Goal: Task Accomplishment & Management: Use online tool/utility

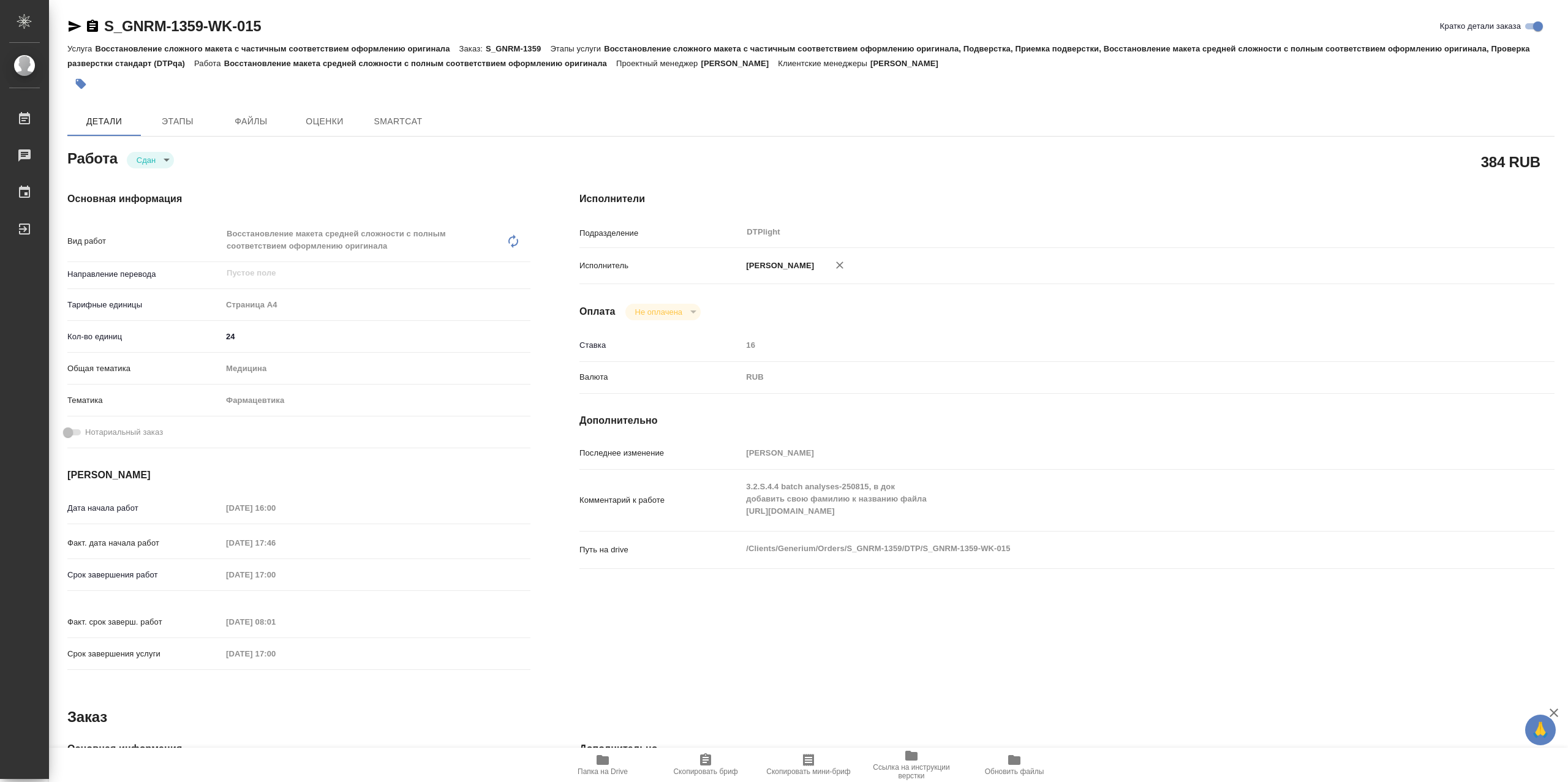
type textarea "x"
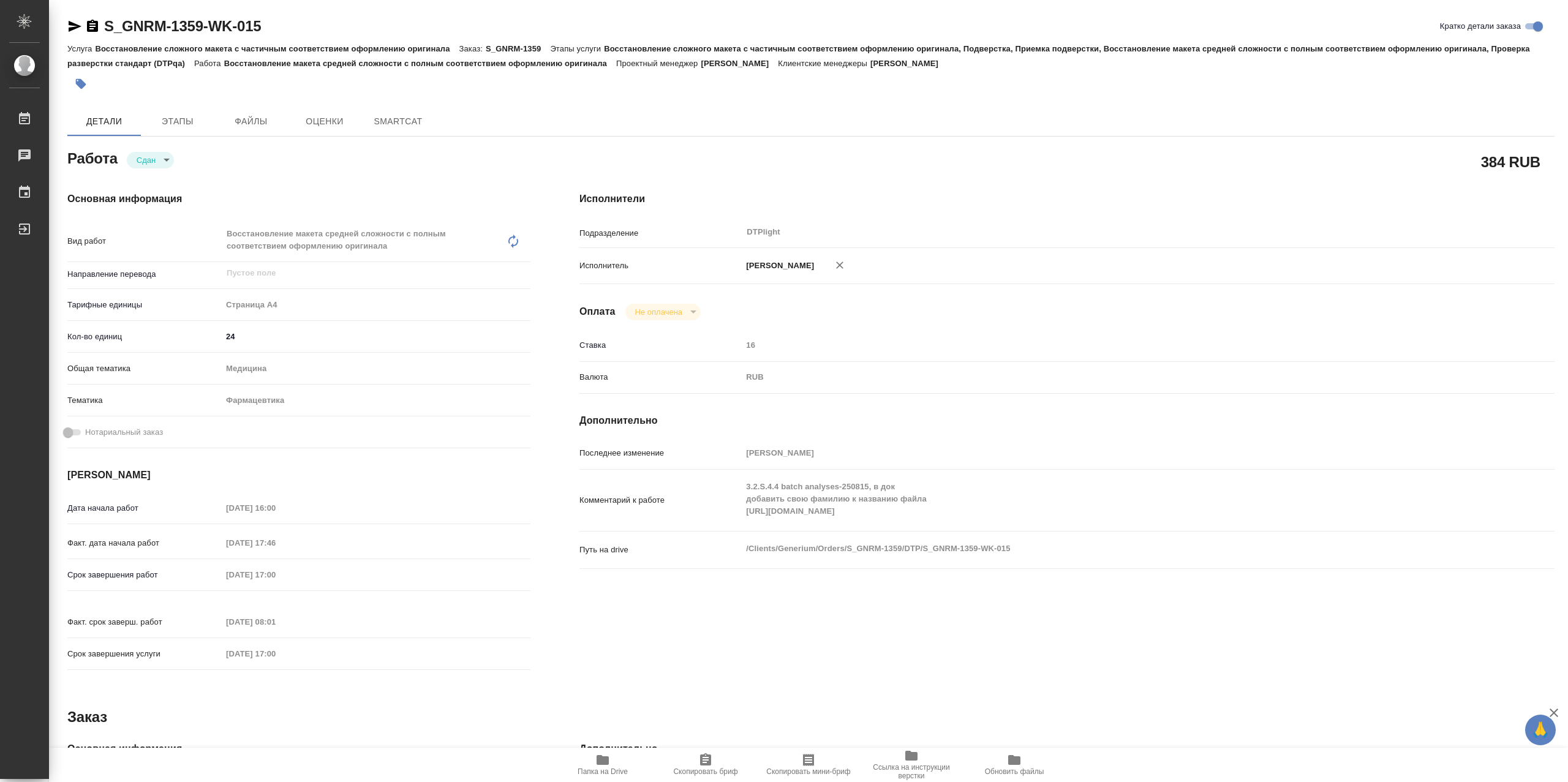
type textarea "x"
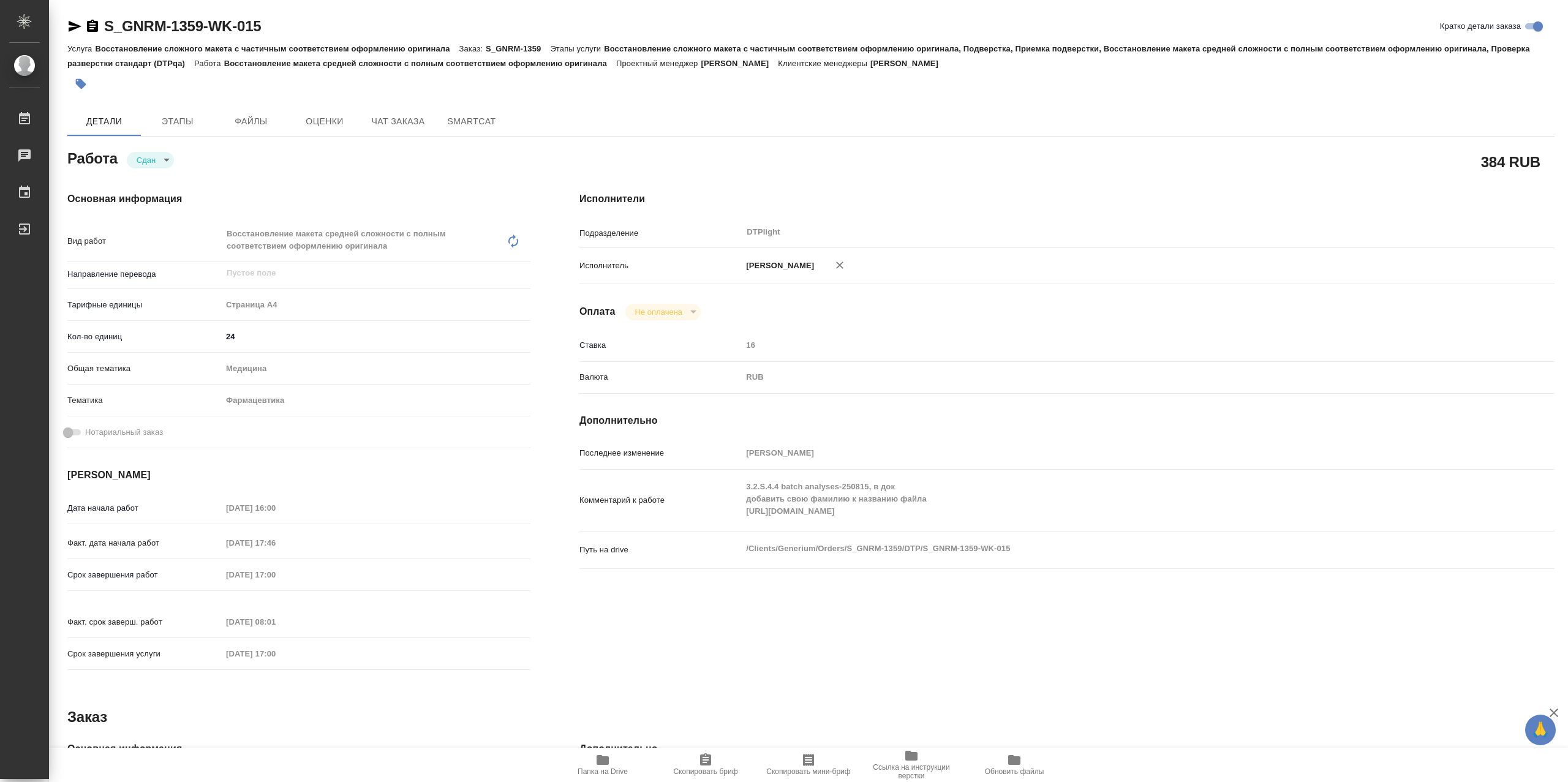
type textarea "x"
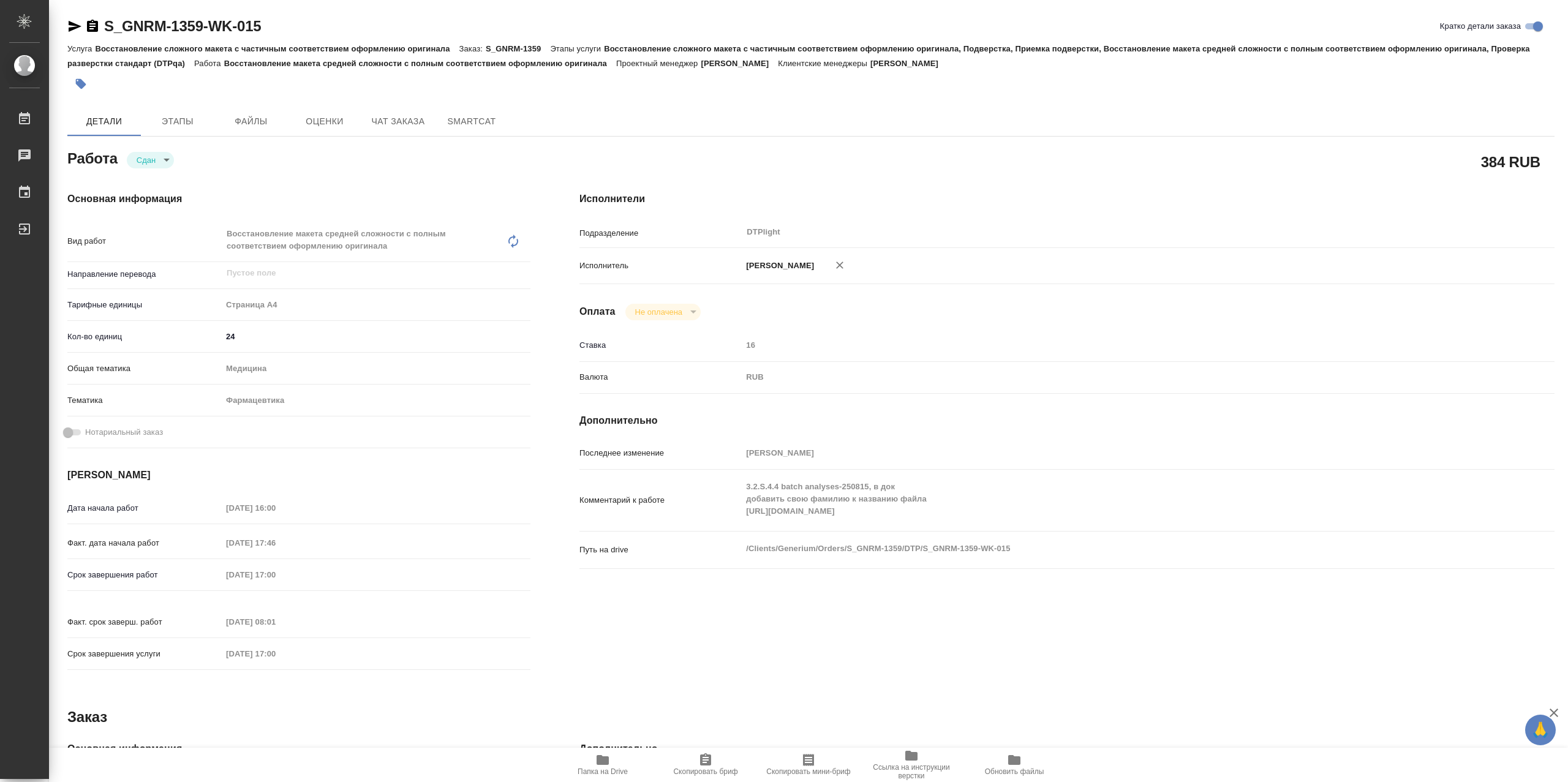
type textarea "x"
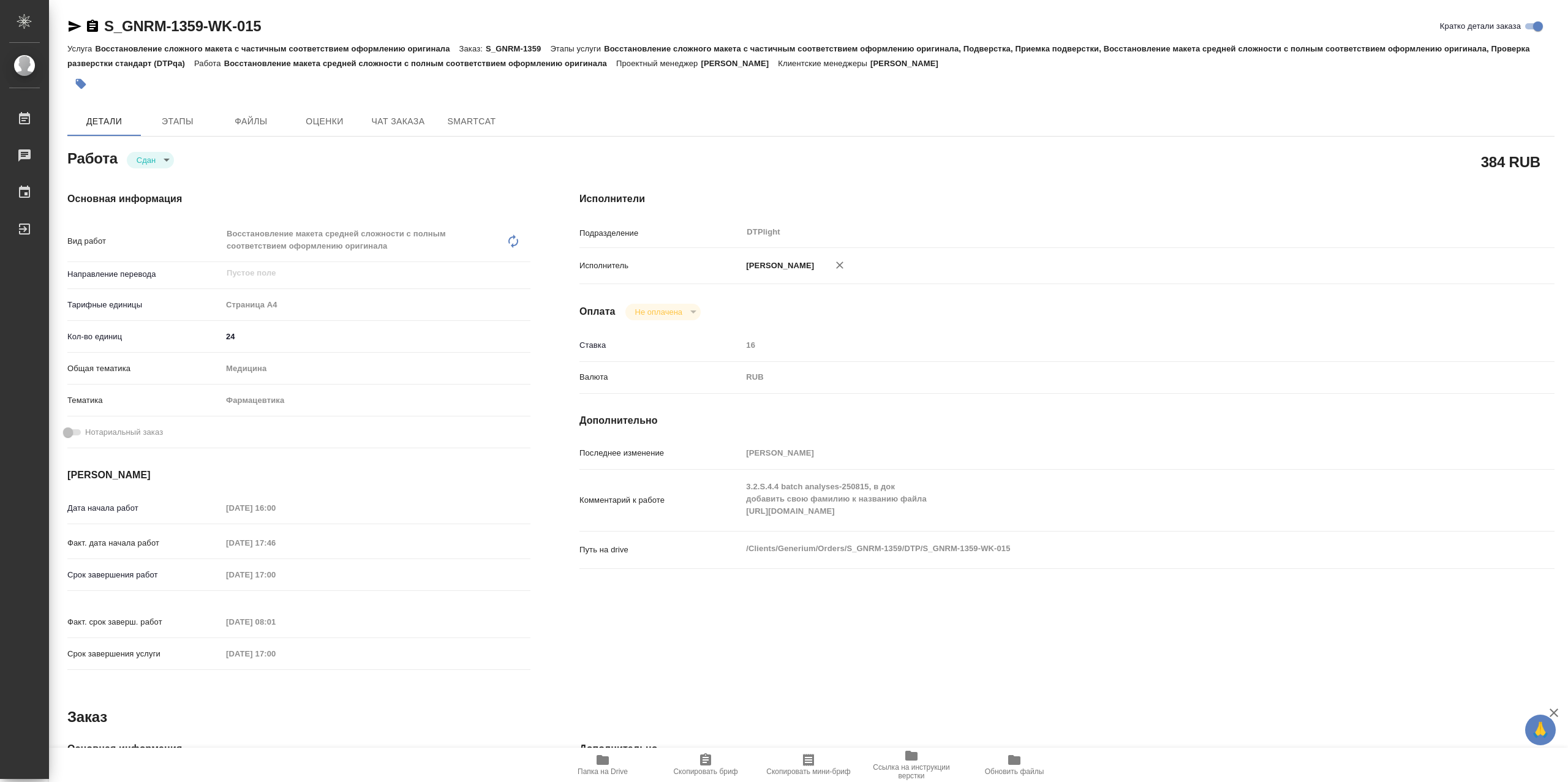
type textarea "x"
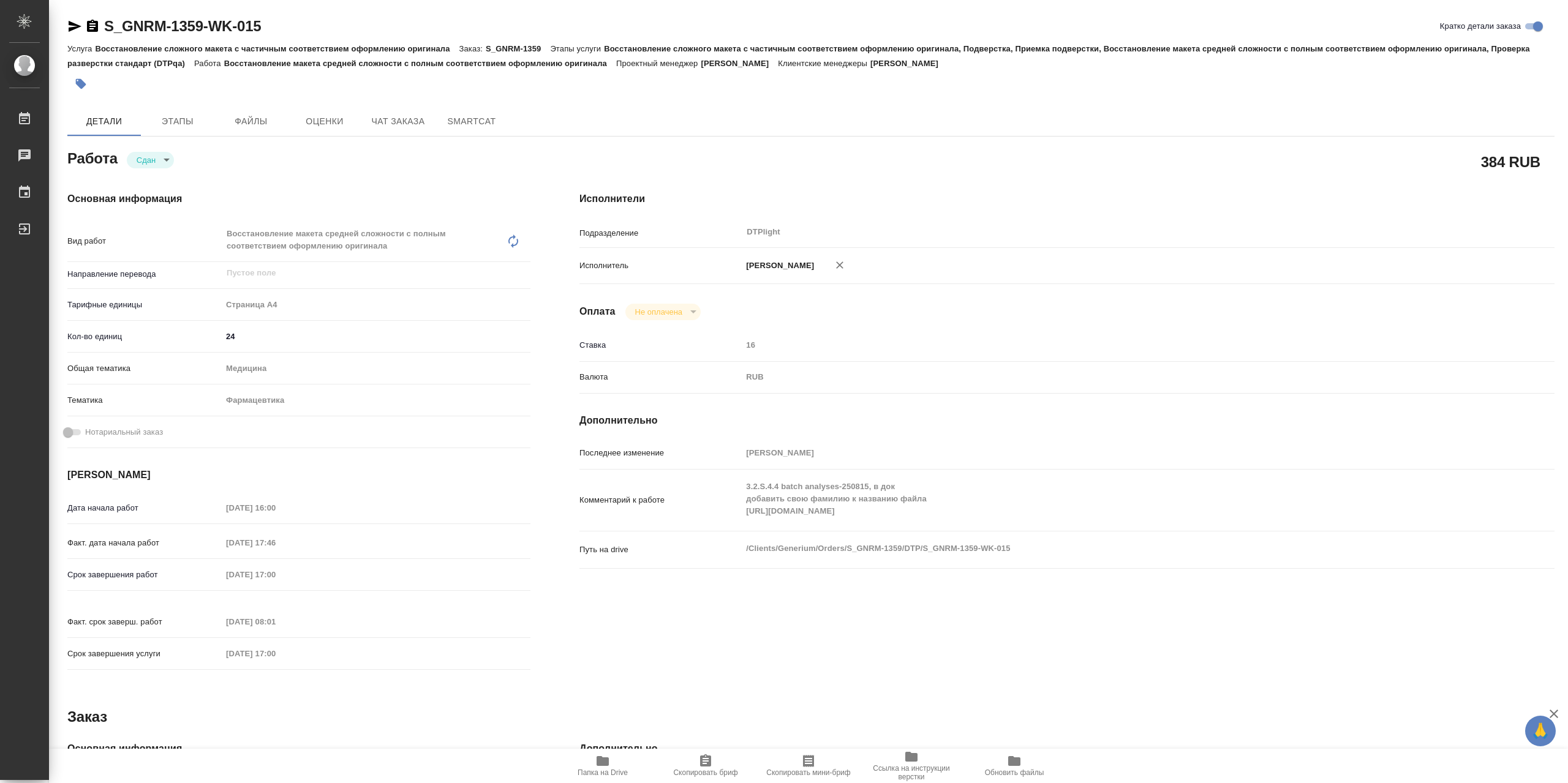
type textarea "x"
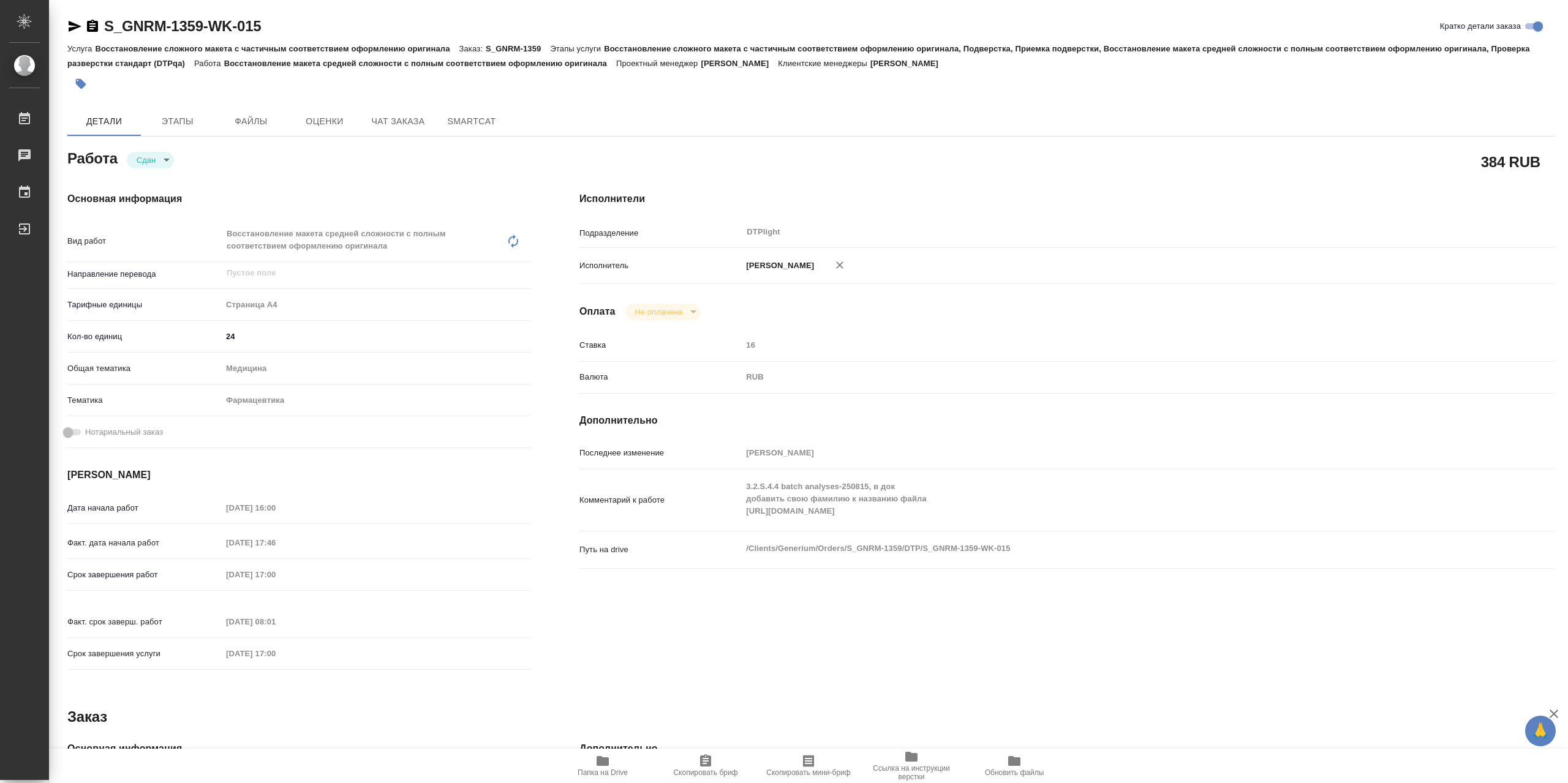
type textarea "x"
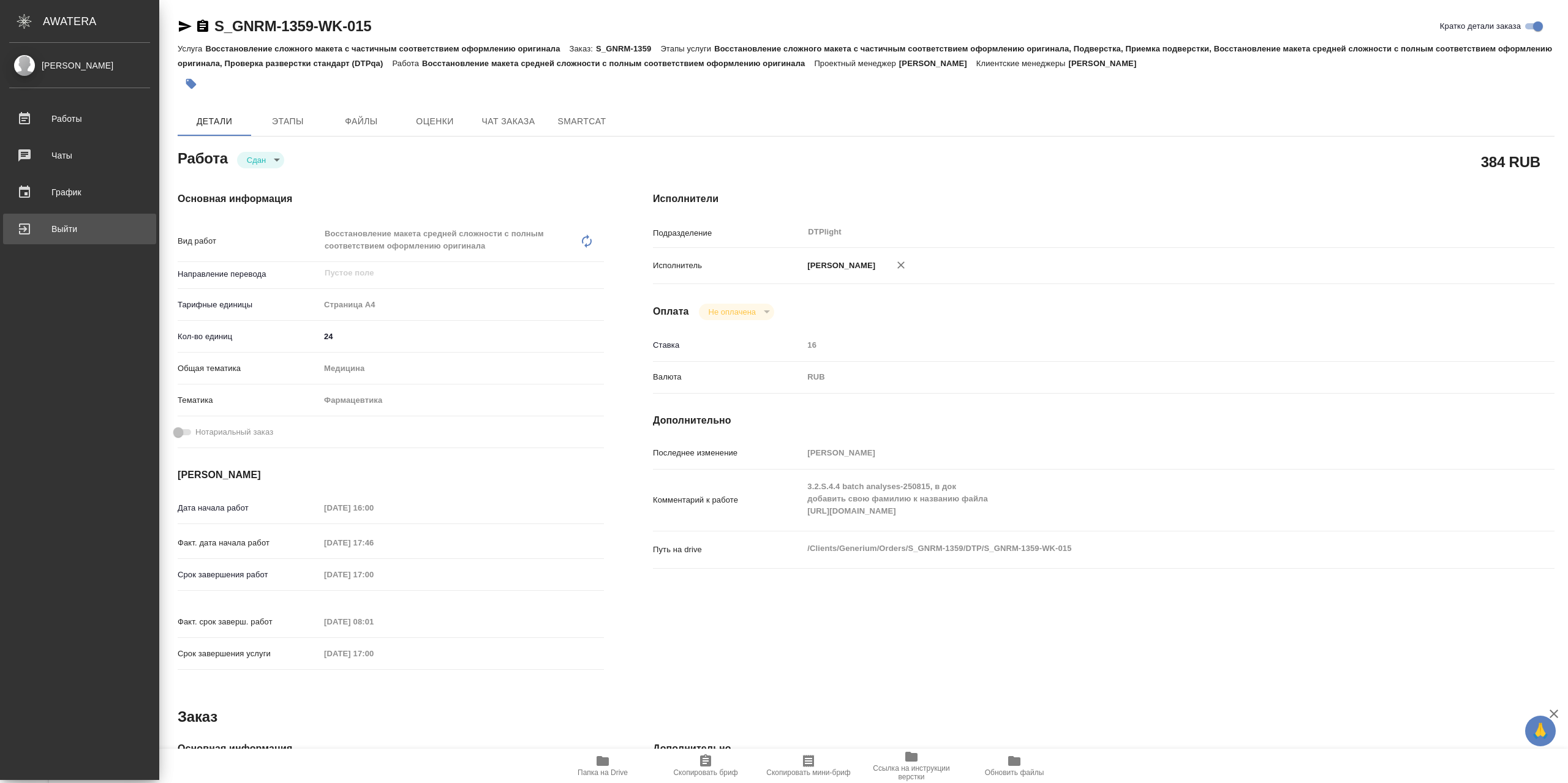
type textarea "x"
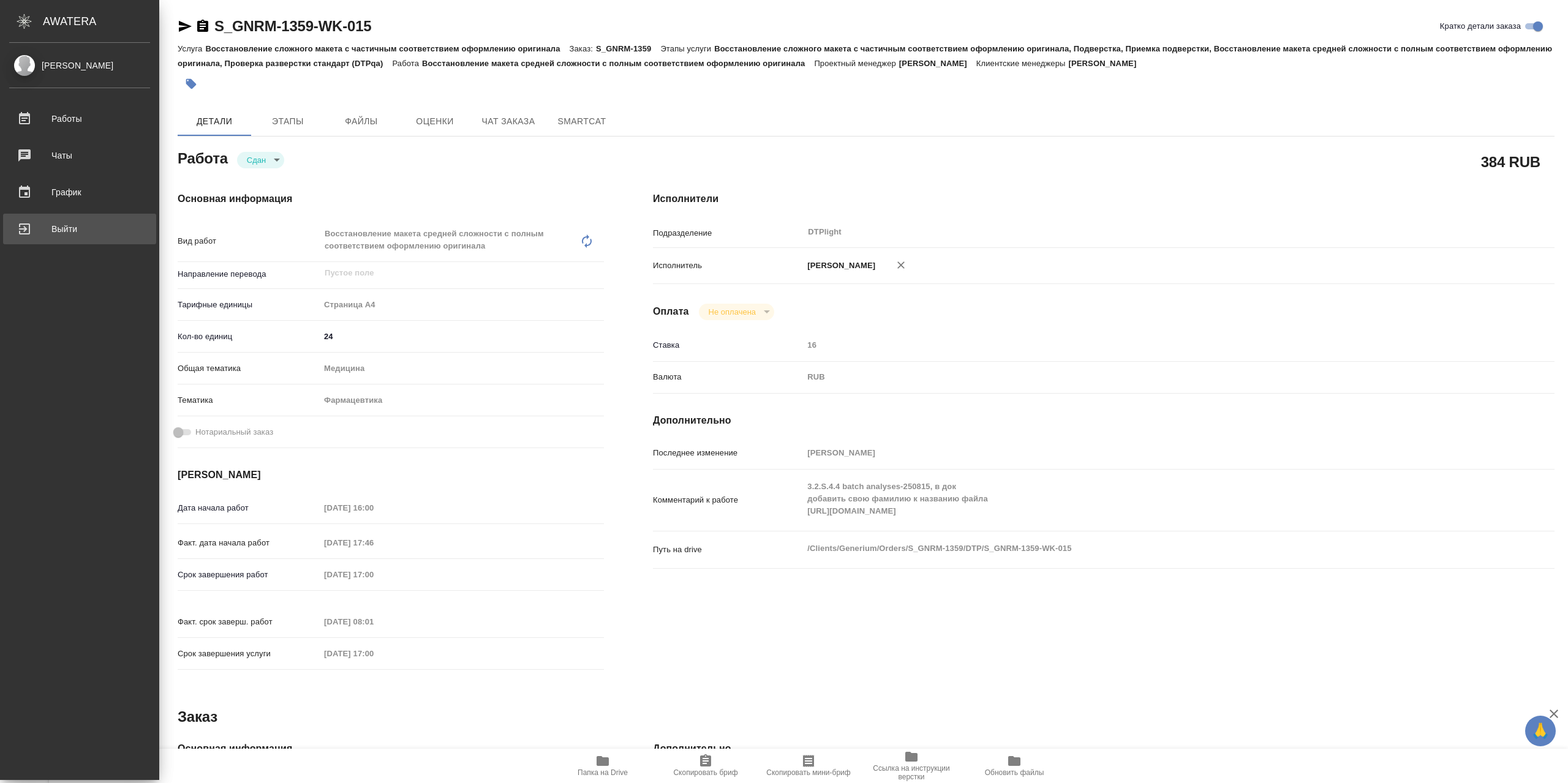
click at [43, 223] on div "Выйти" at bounding box center [79, 229] width 141 height 18
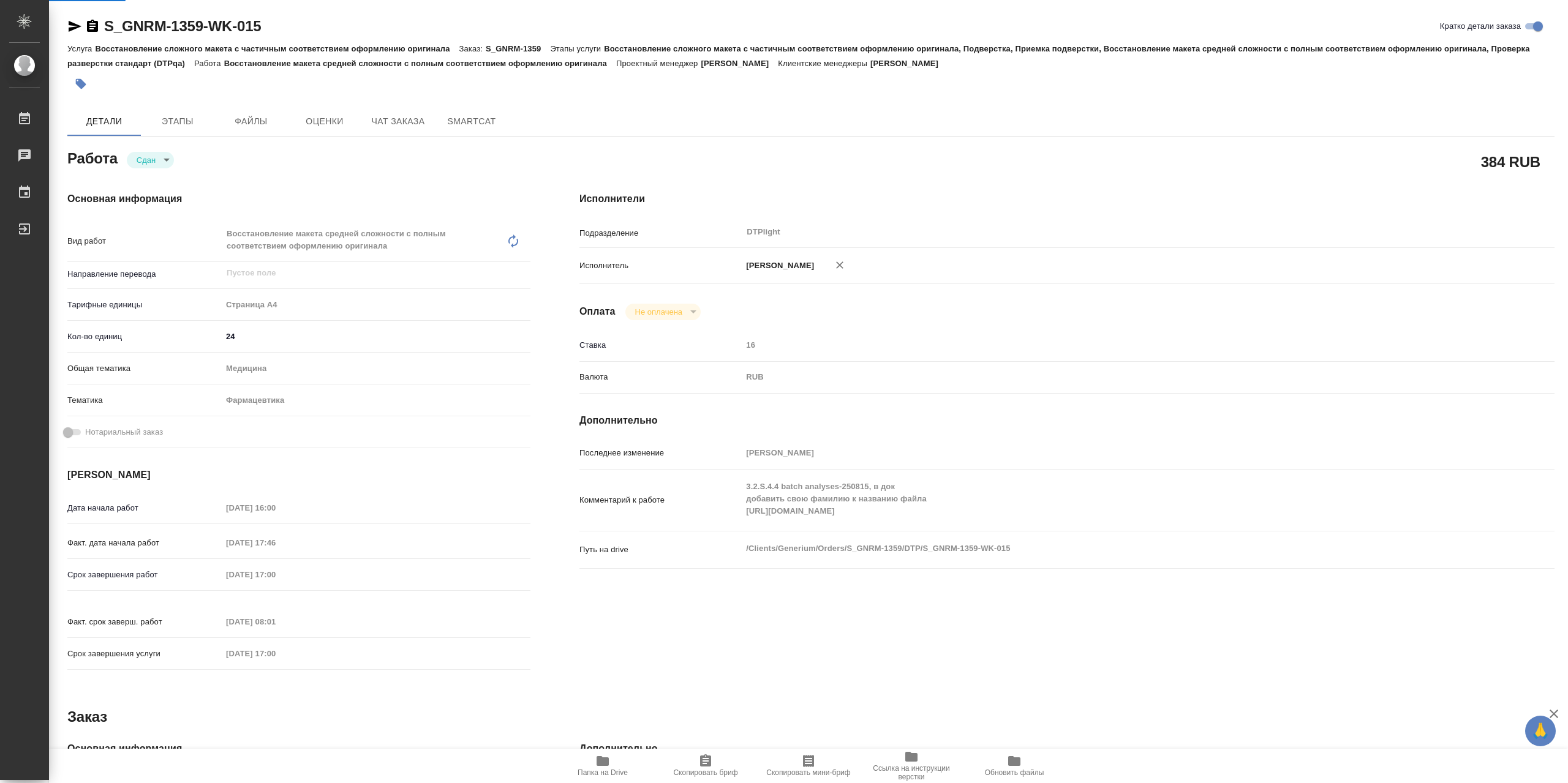
type textarea "x"
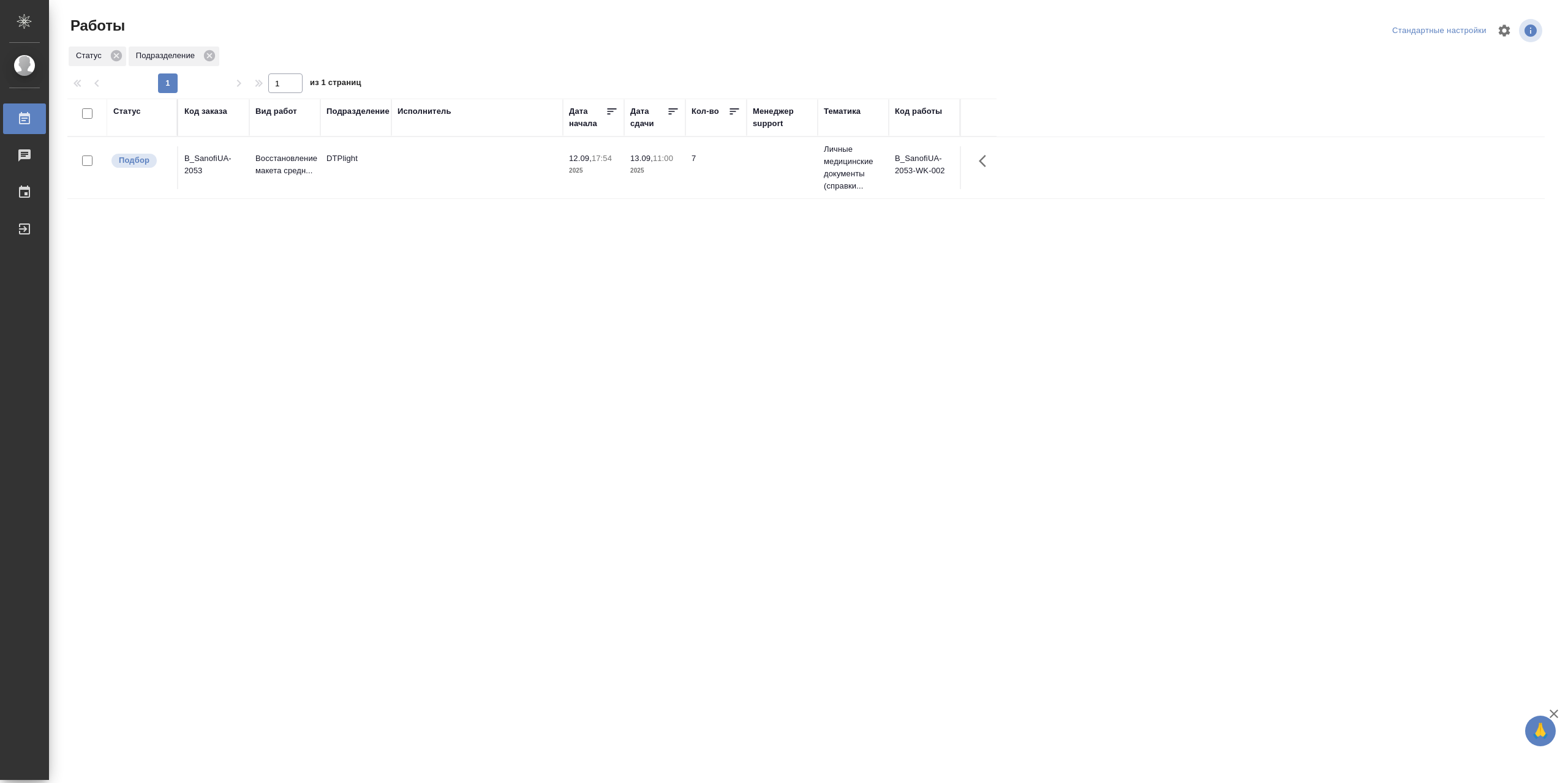
click at [470, 172] on td at bounding box center [477, 167] width 171 height 43
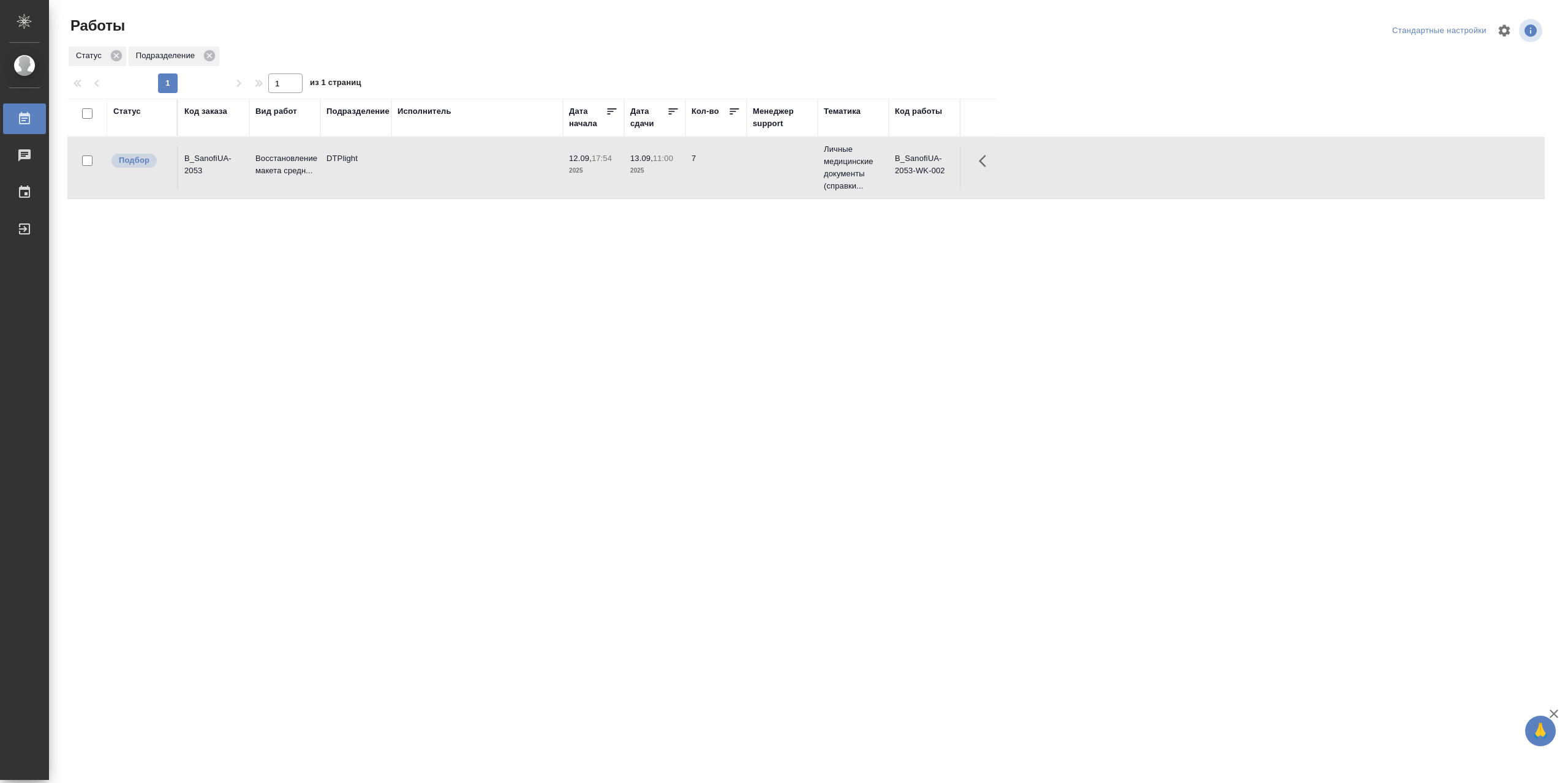
click at [470, 172] on td at bounding box center [477, 167] width 171 height 43
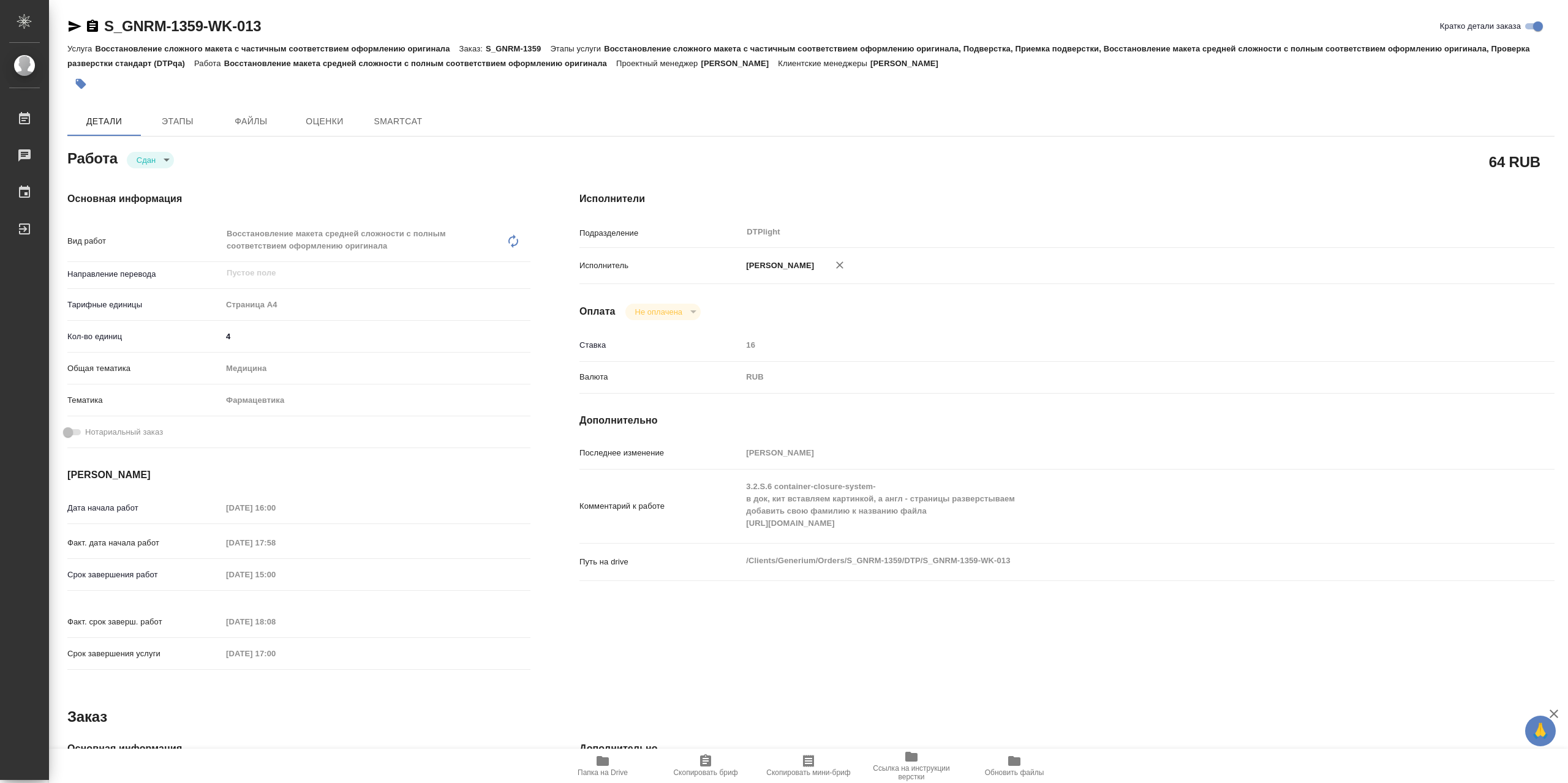
type textarea "x"
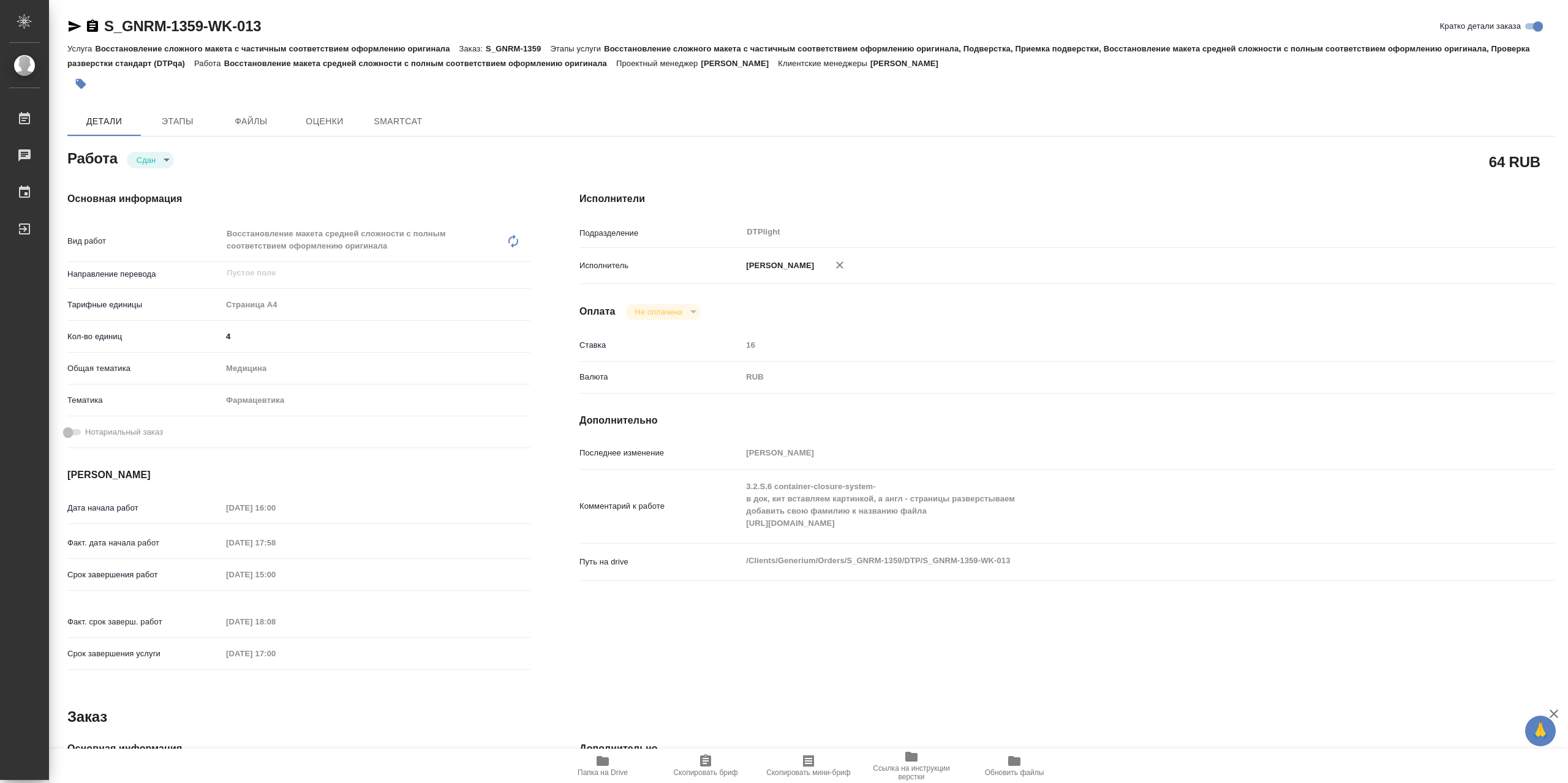
type textarea "x"
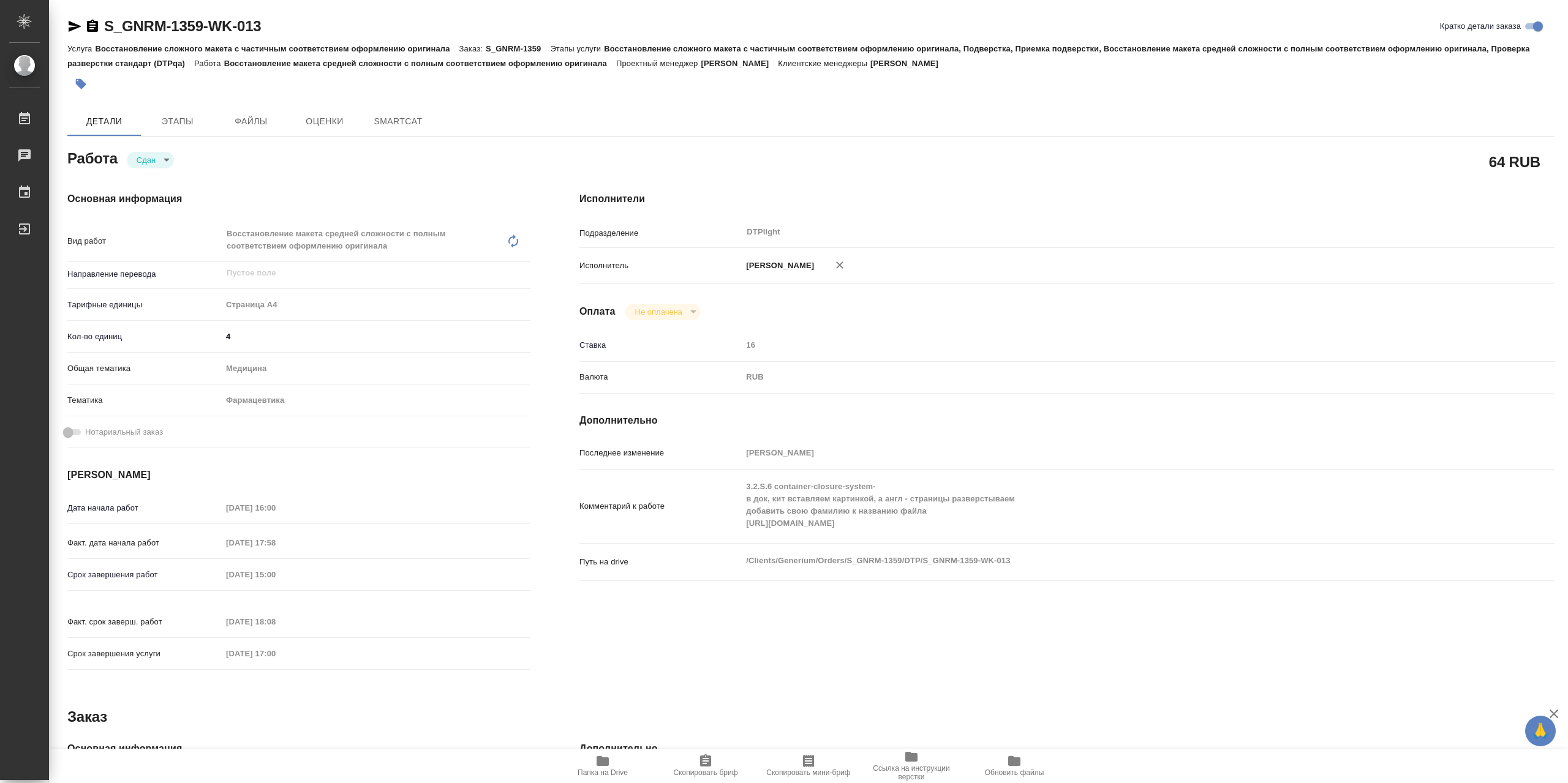
type textarea "x"
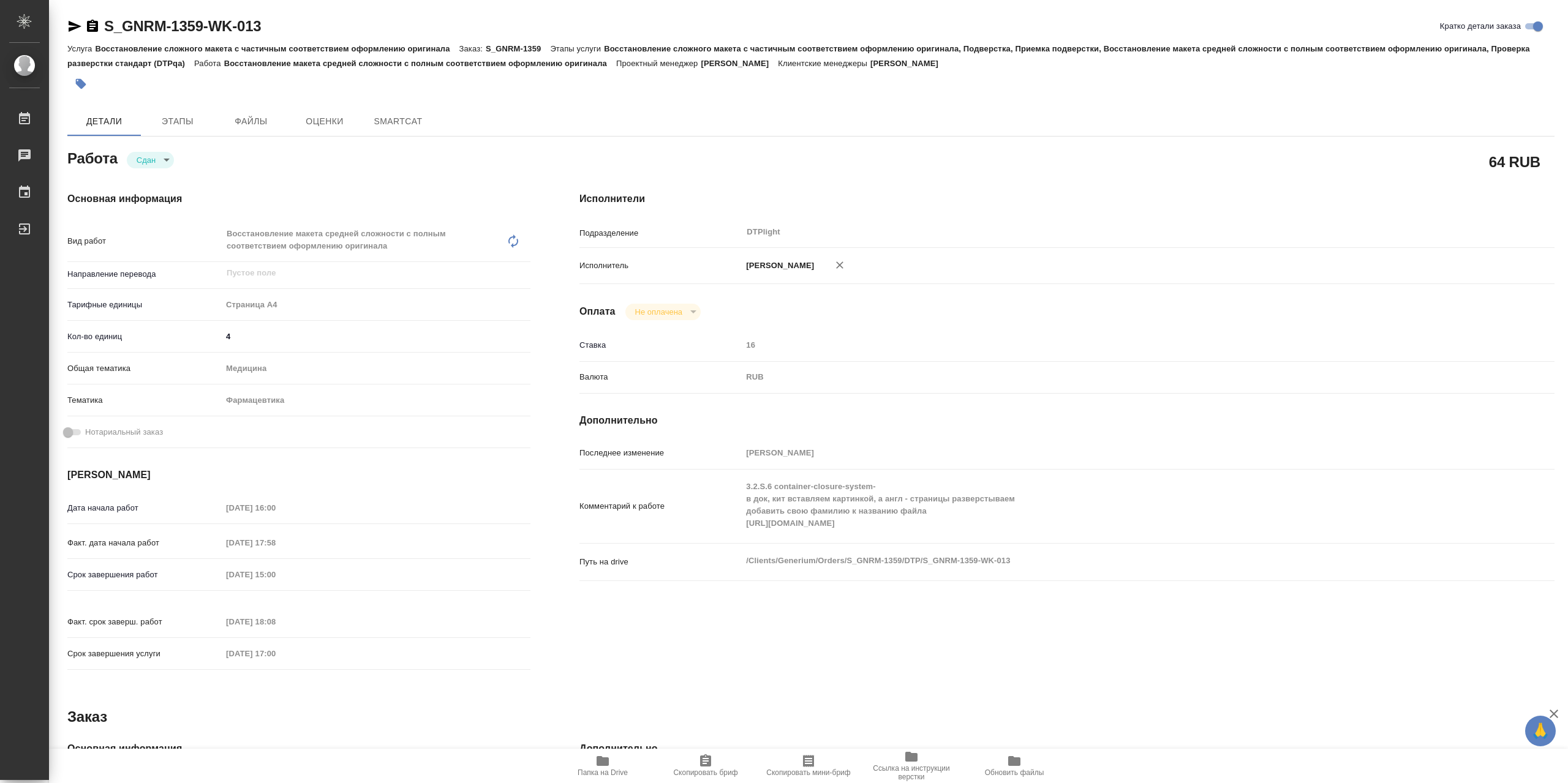
type textarea "x"
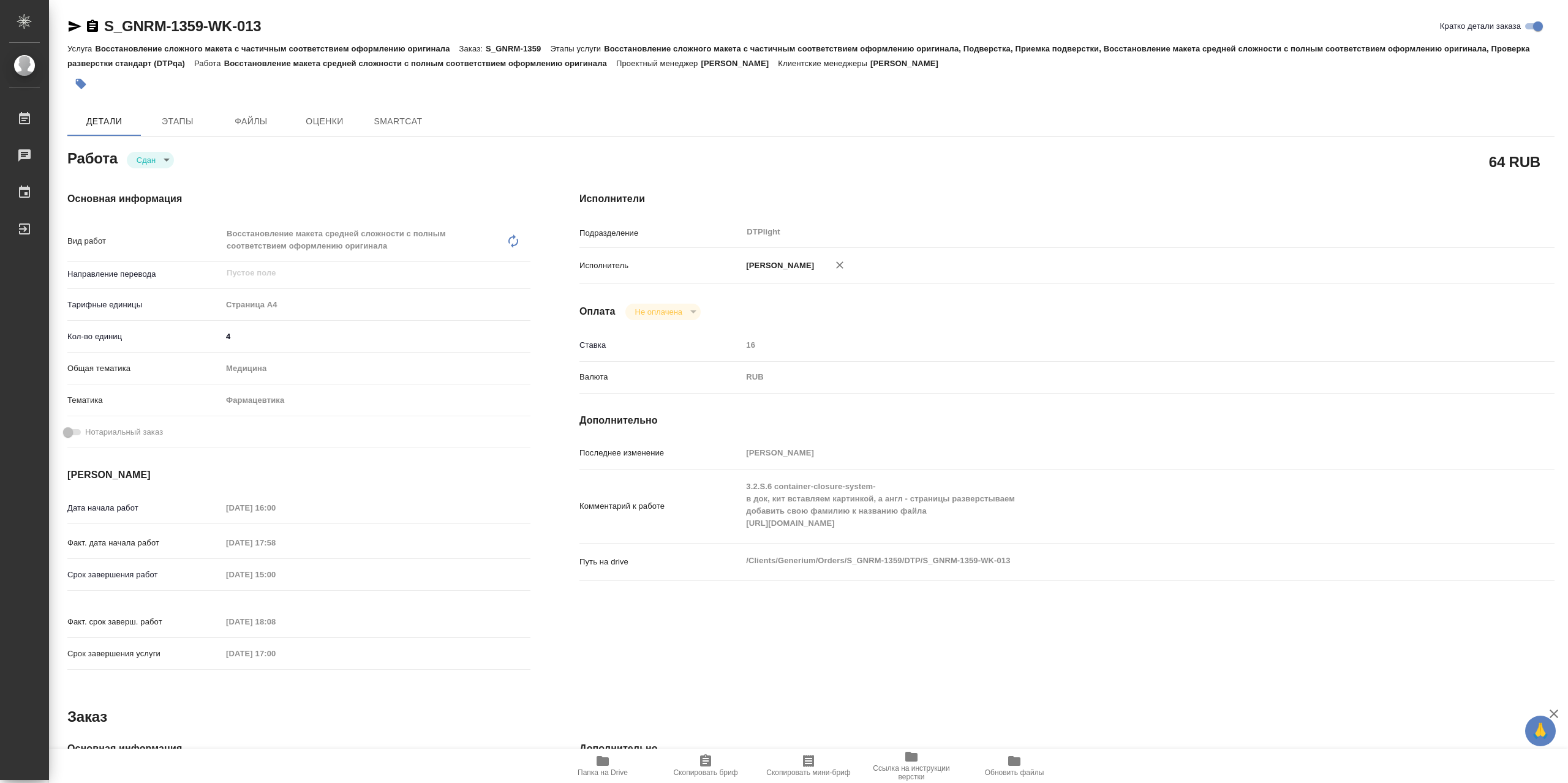
type textarea "x"
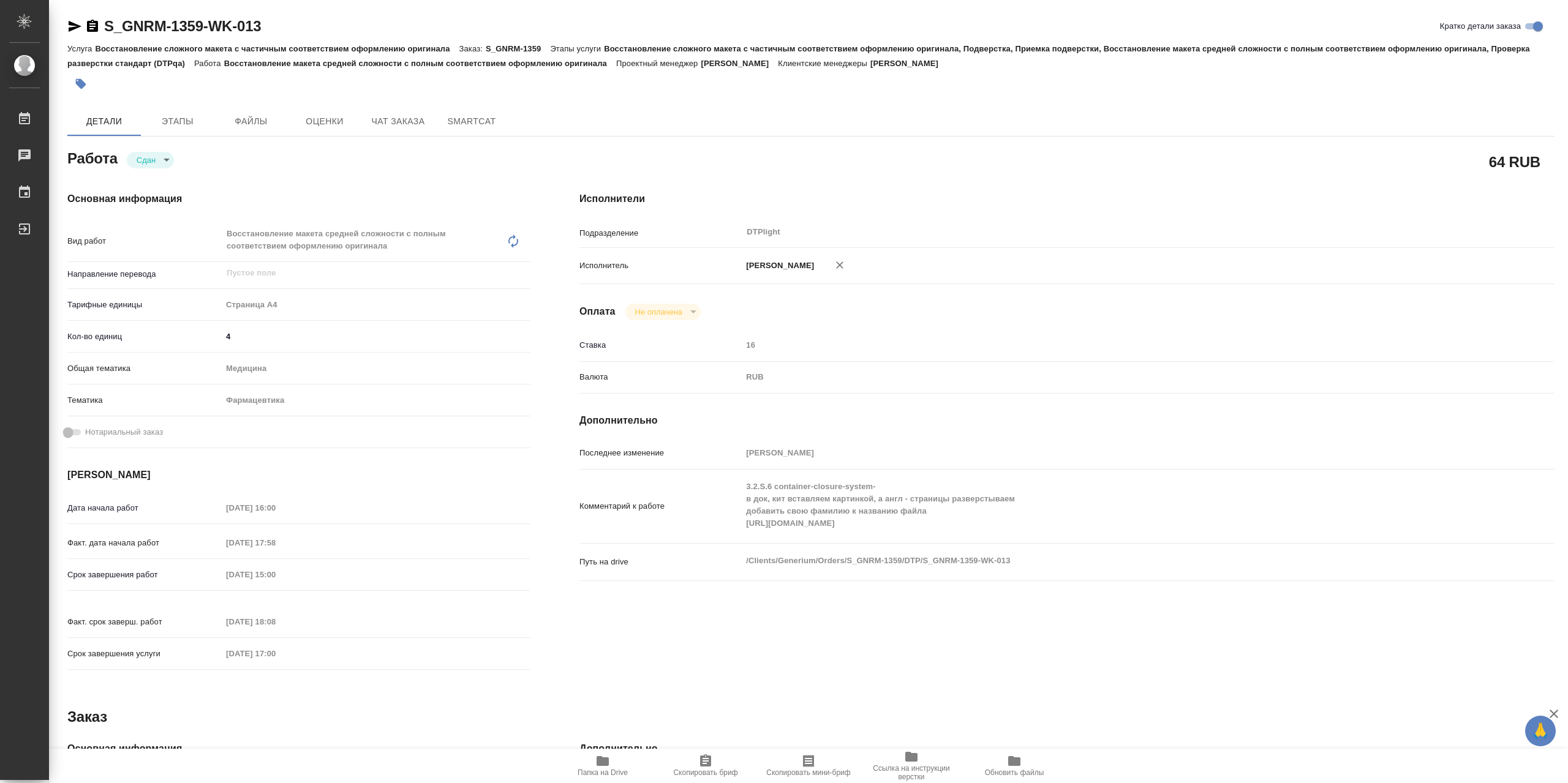
type textarea "x"
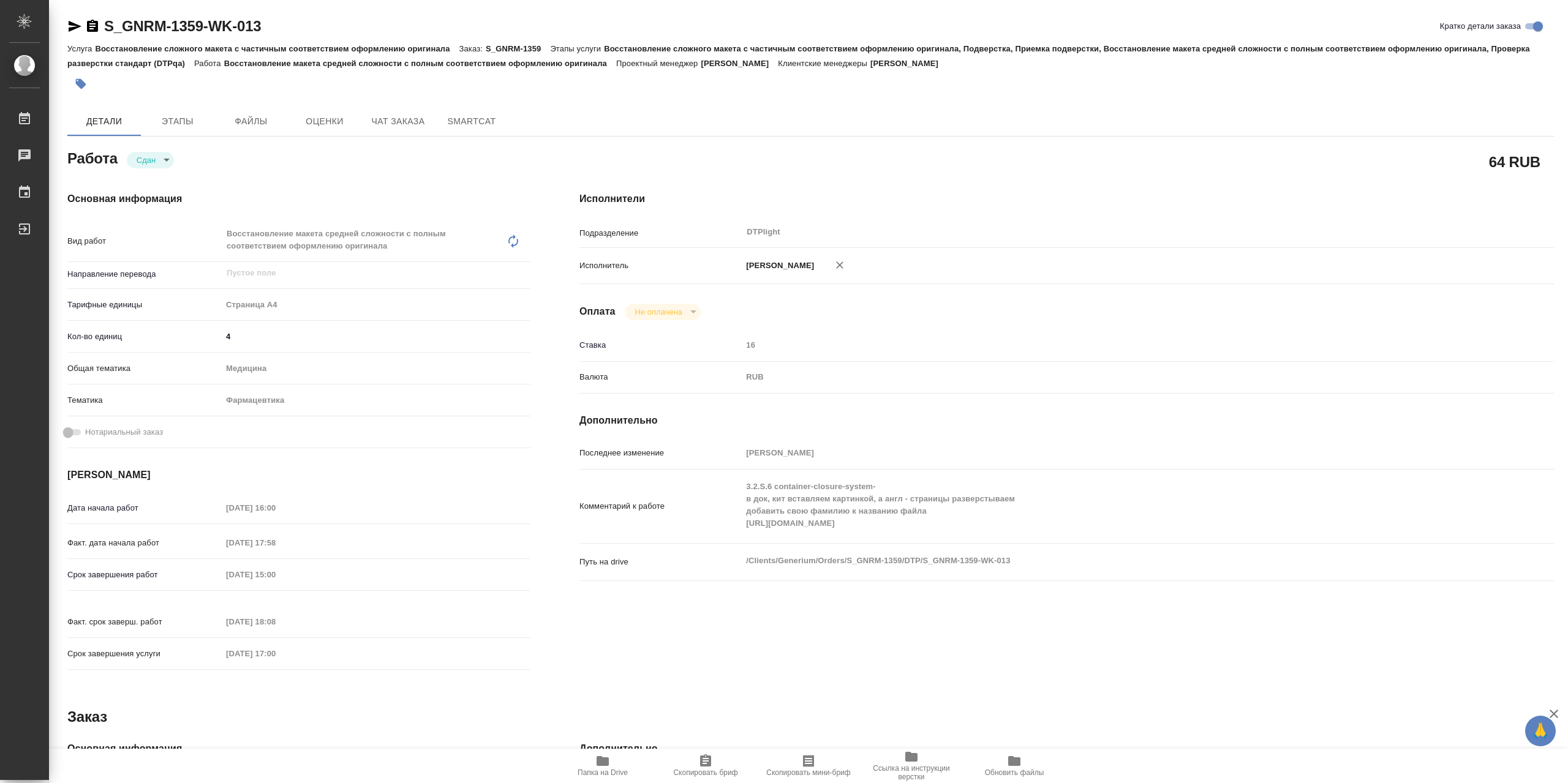
type textarea "x"
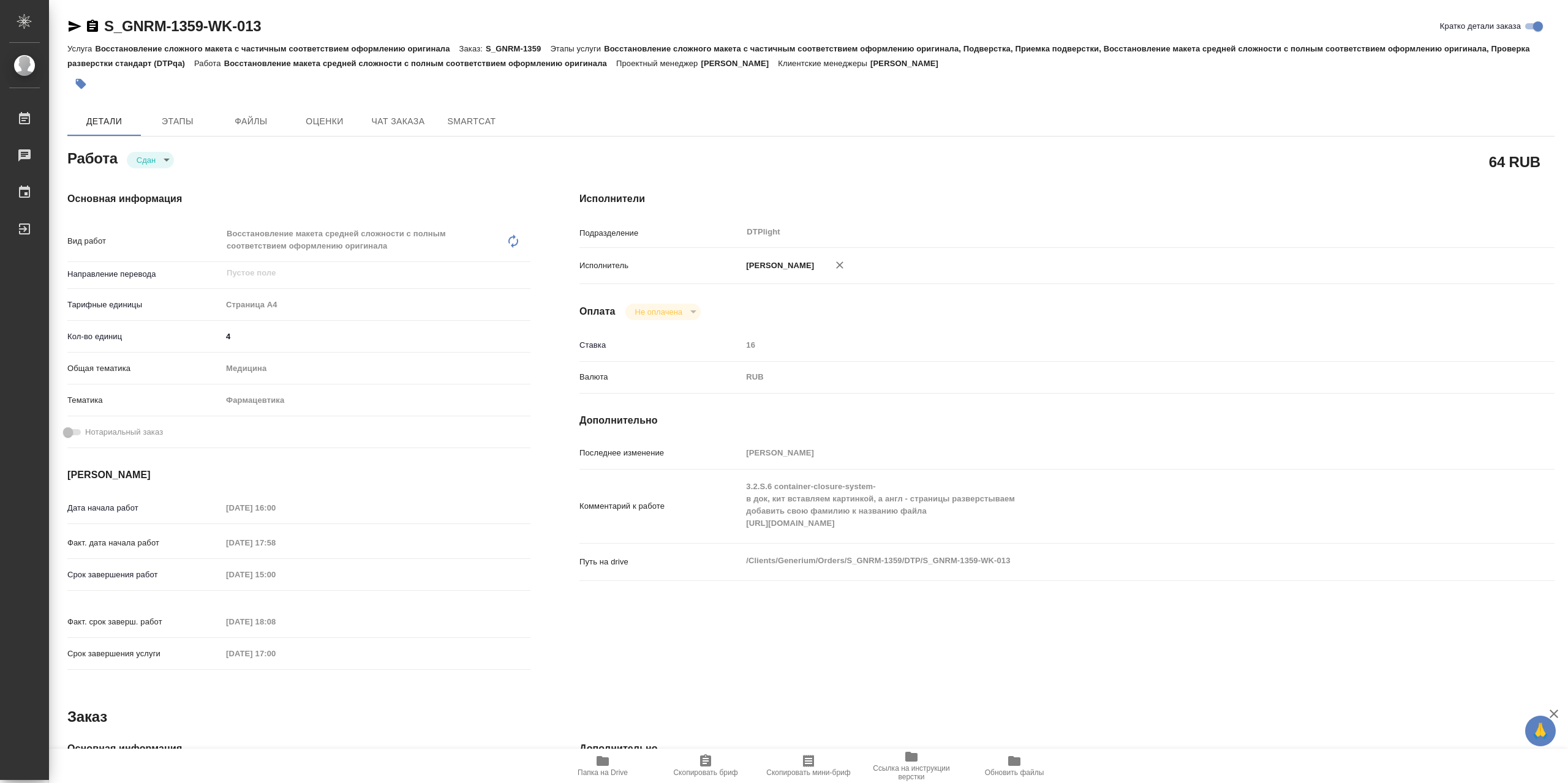
click at [618, 768] on span "Папка на Drive" at bounding box center [602, 766] width 88 height 24
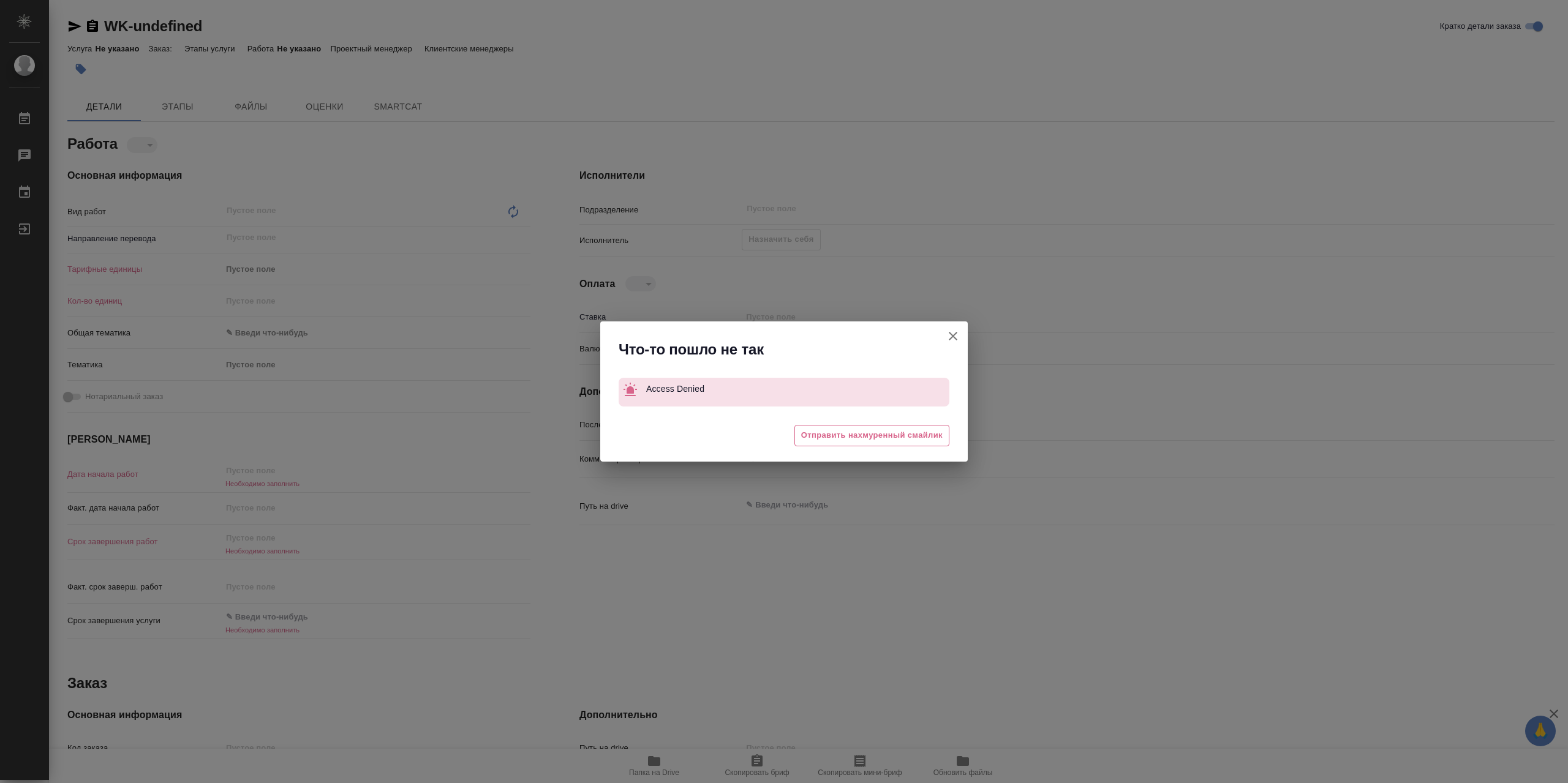
click at [952, 336] on icon "button" at bounding box center [953, 336] width 9 height 9
type textarea "x"
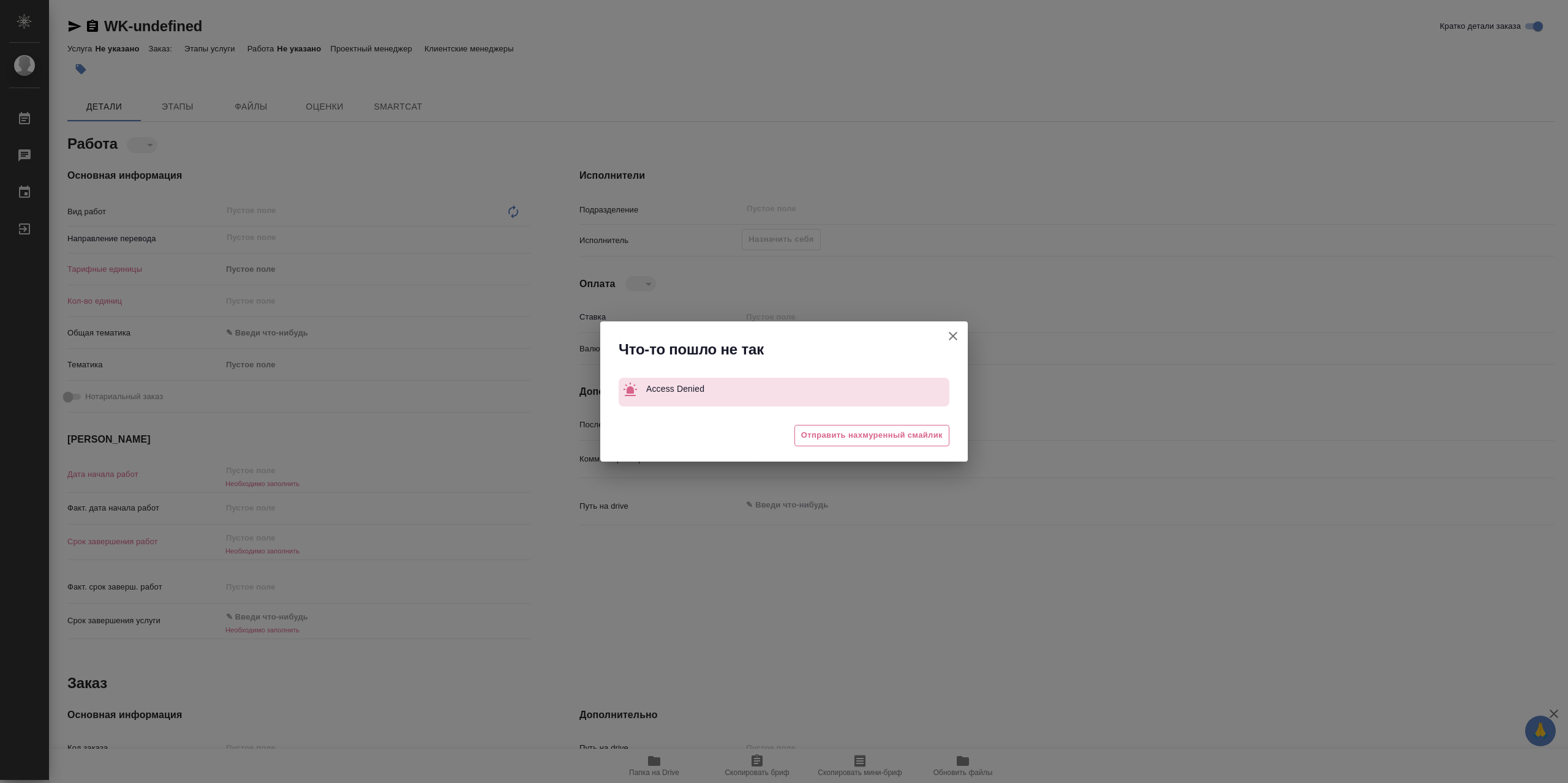
type textarea "x"
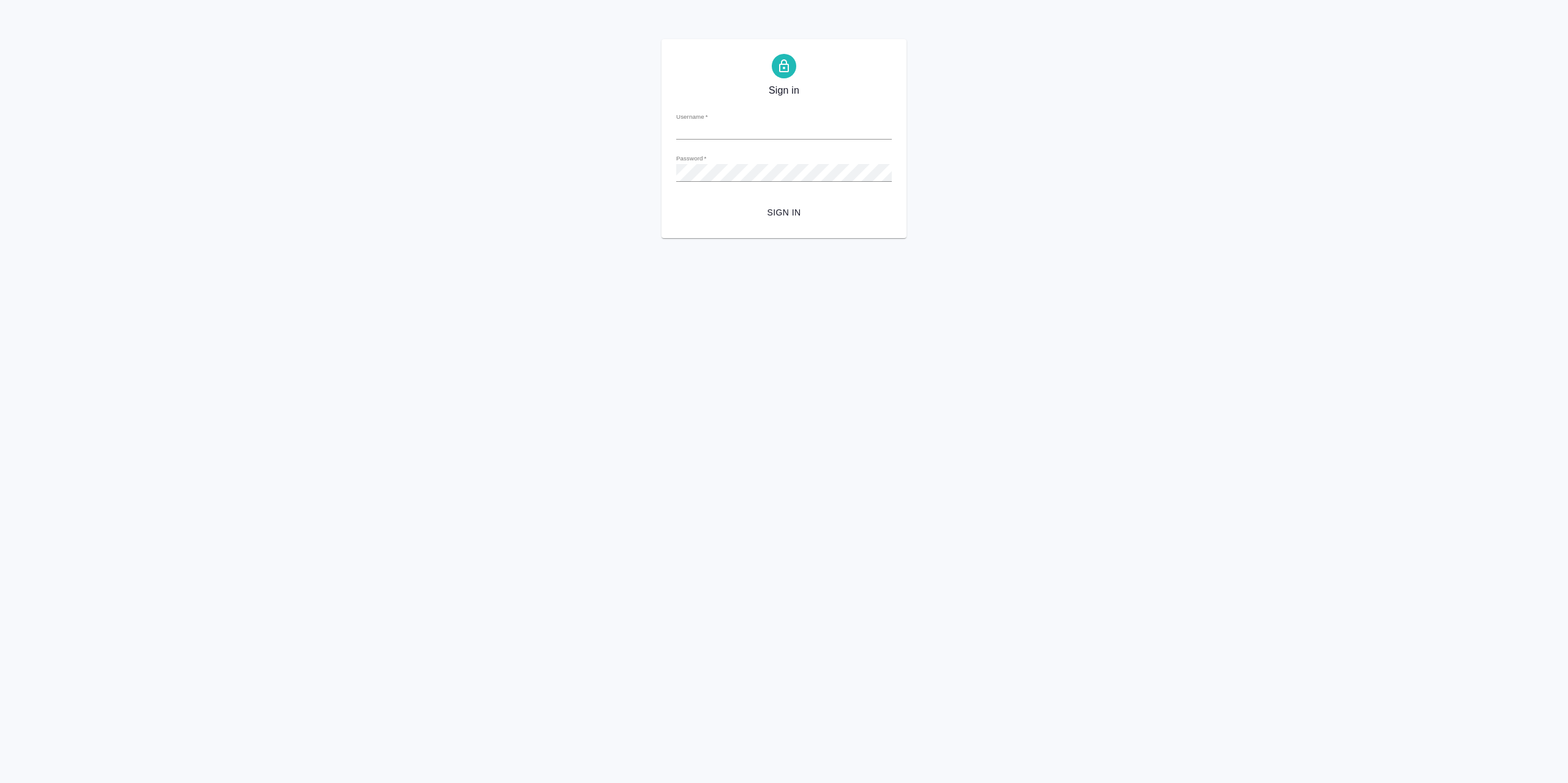
type input "[EMAIL_ADDRESS][DOMAIN_NAME]"
click at [822, 207] on span "Sign in" at bounding box center [783, 212] width 196 height 15
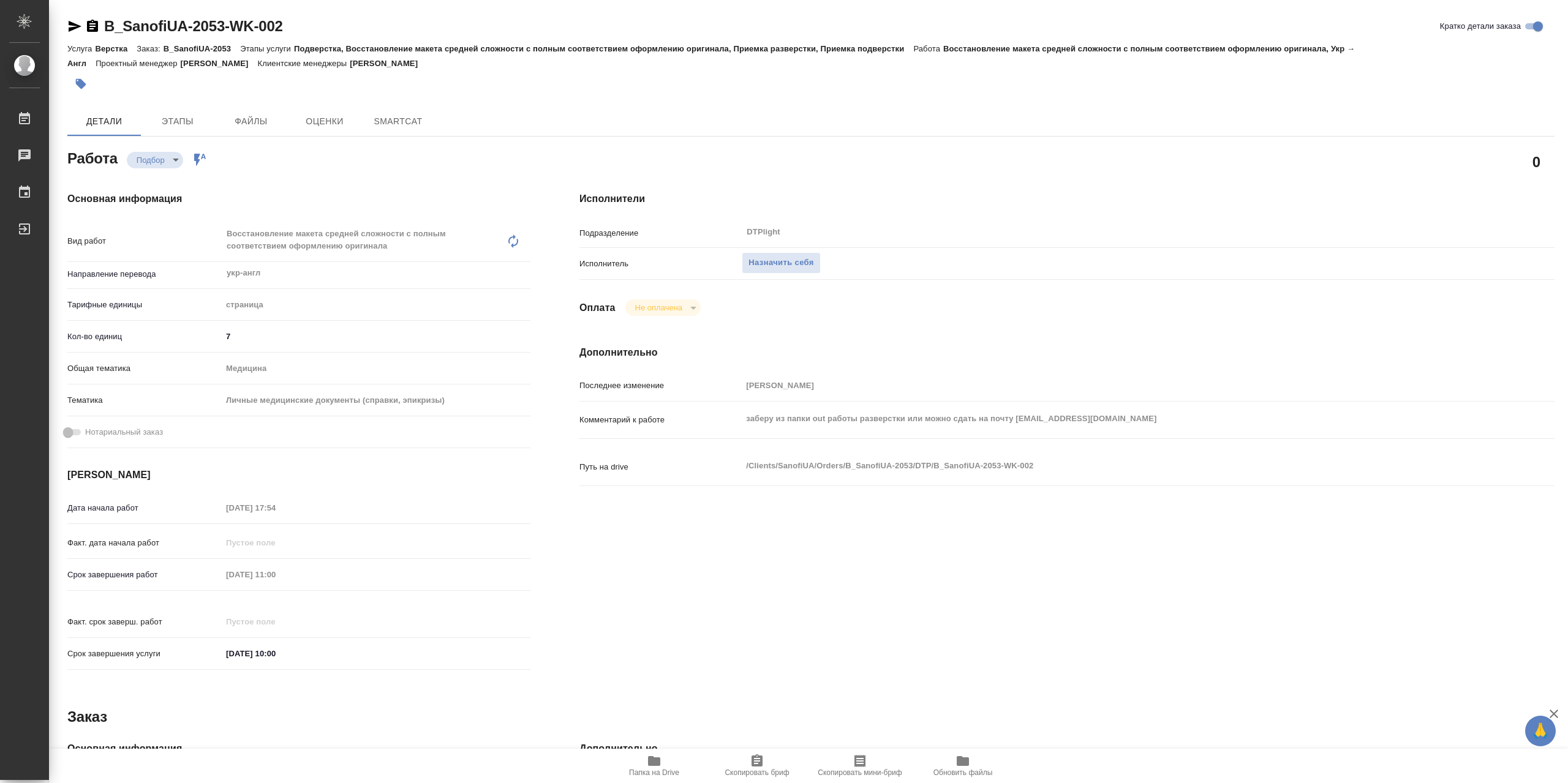
type textarea "x"
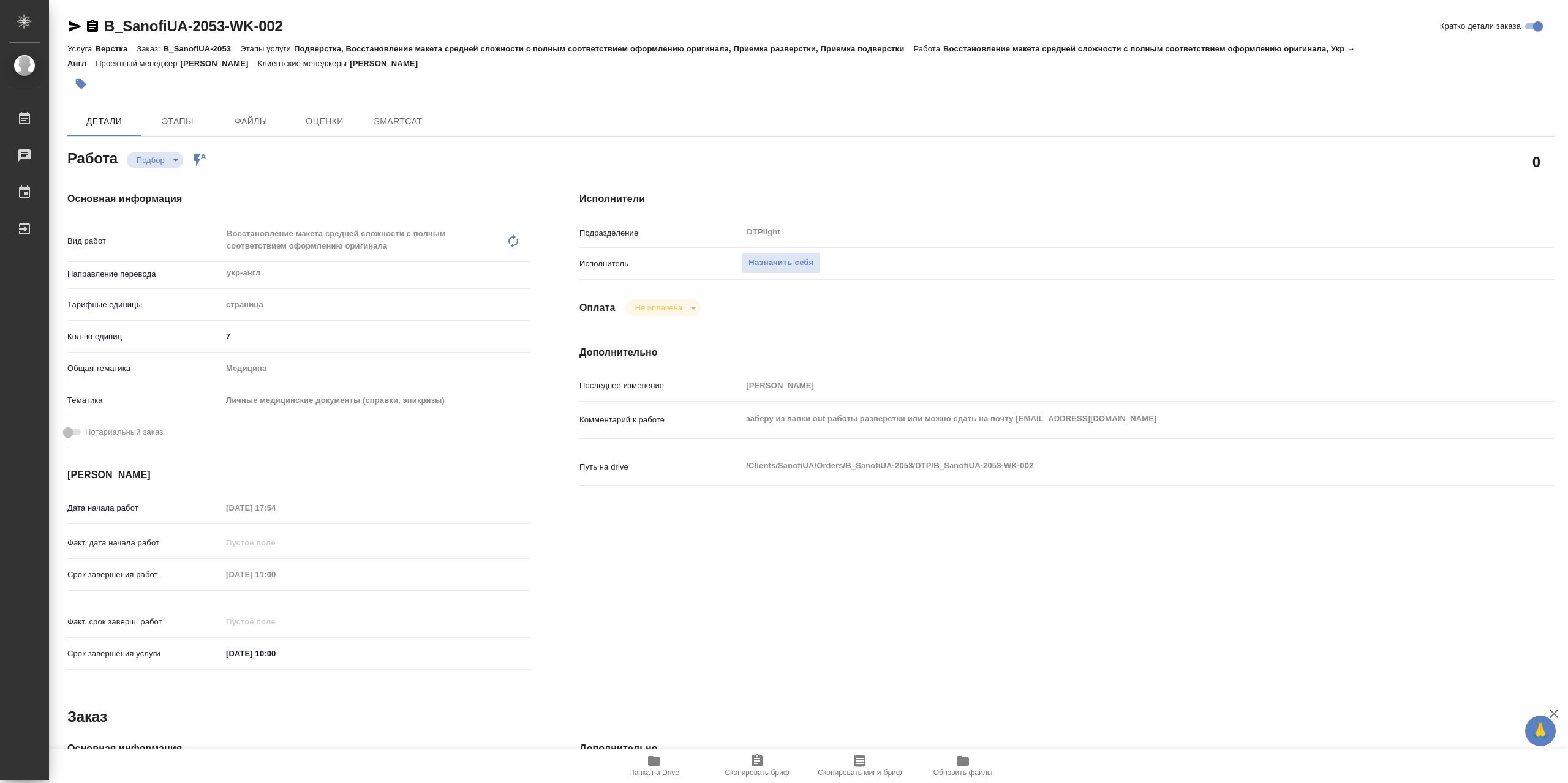
type textarea "x"
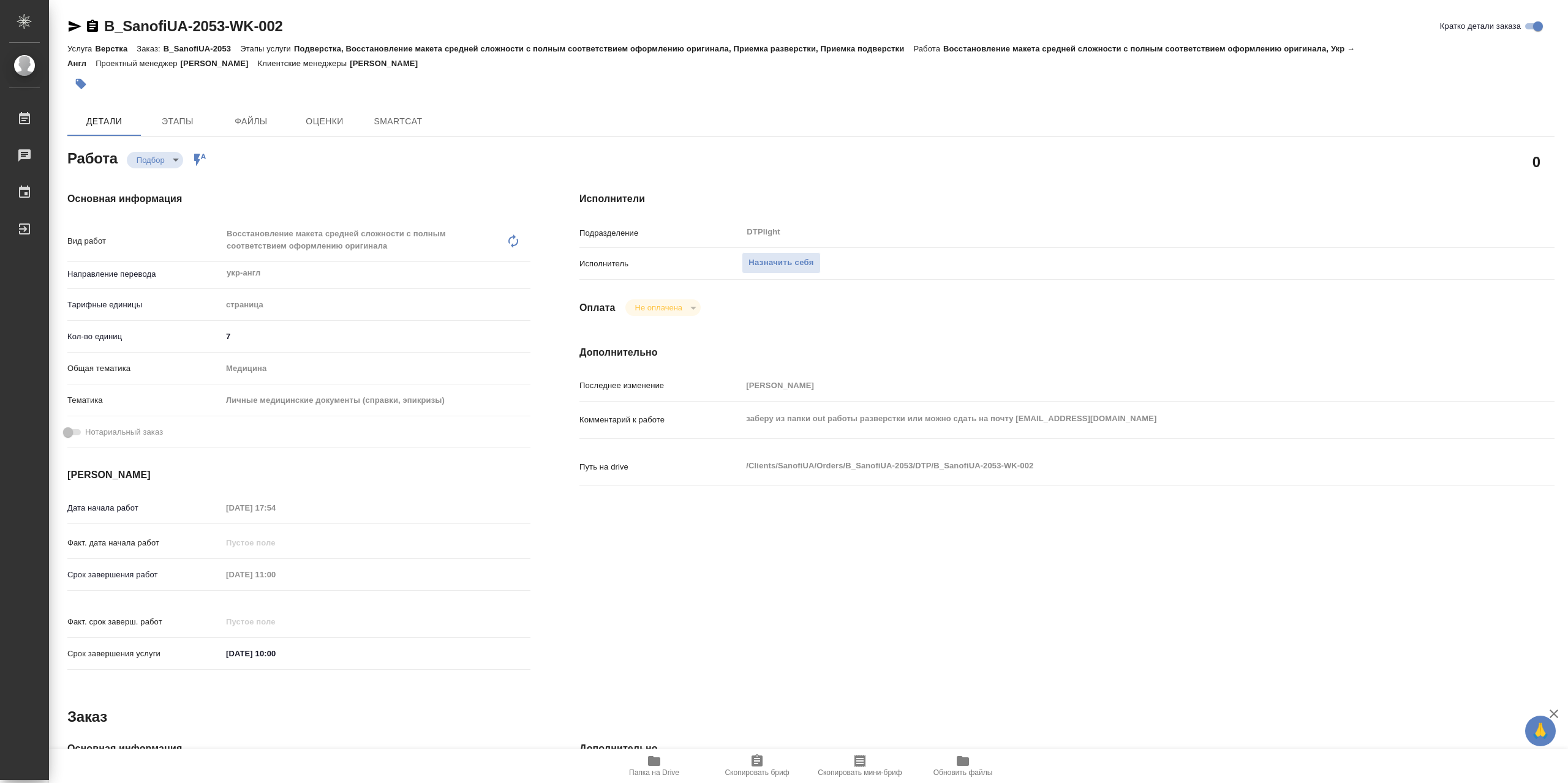
type textarea "x"
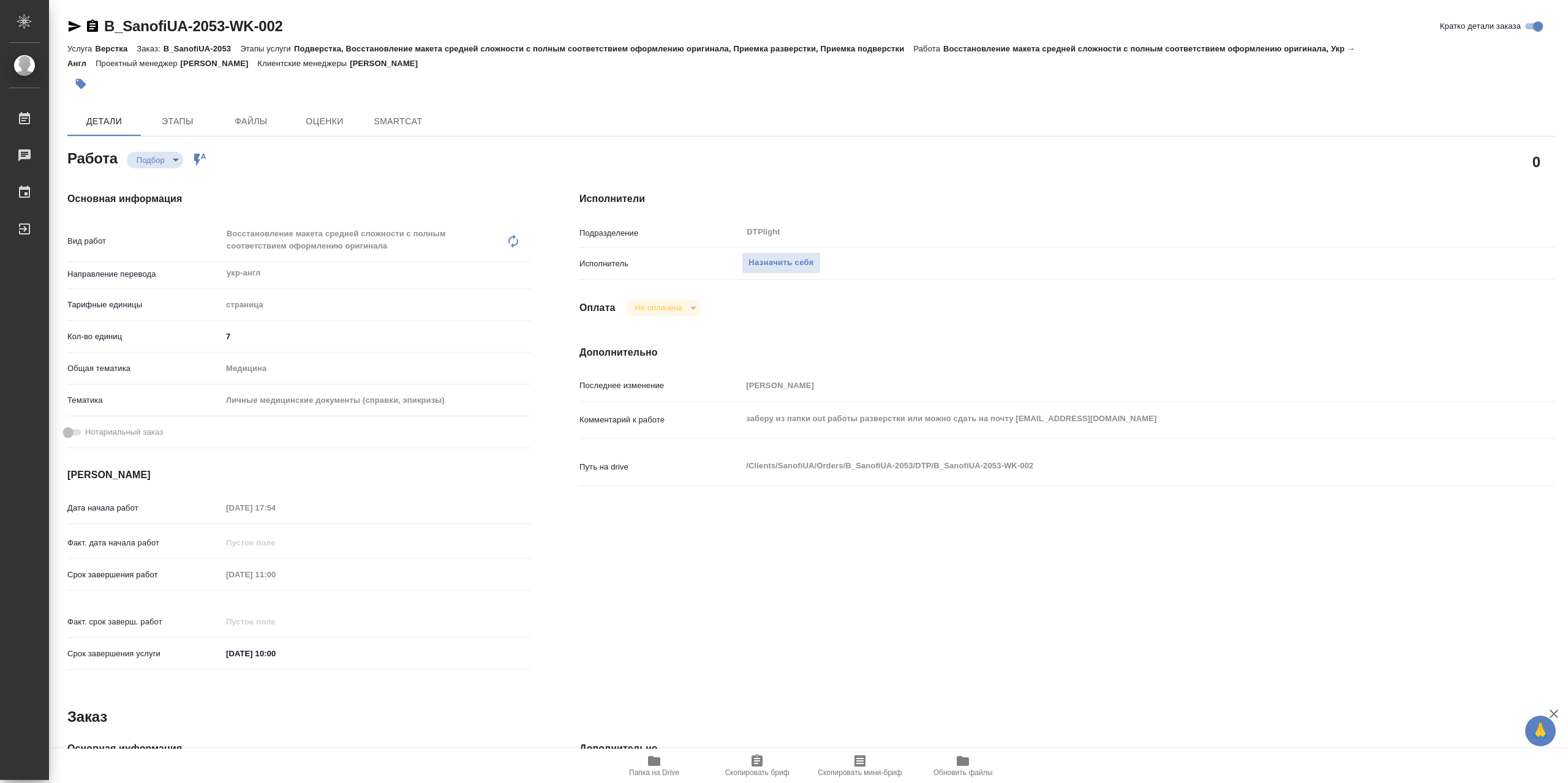
type textarea "x"
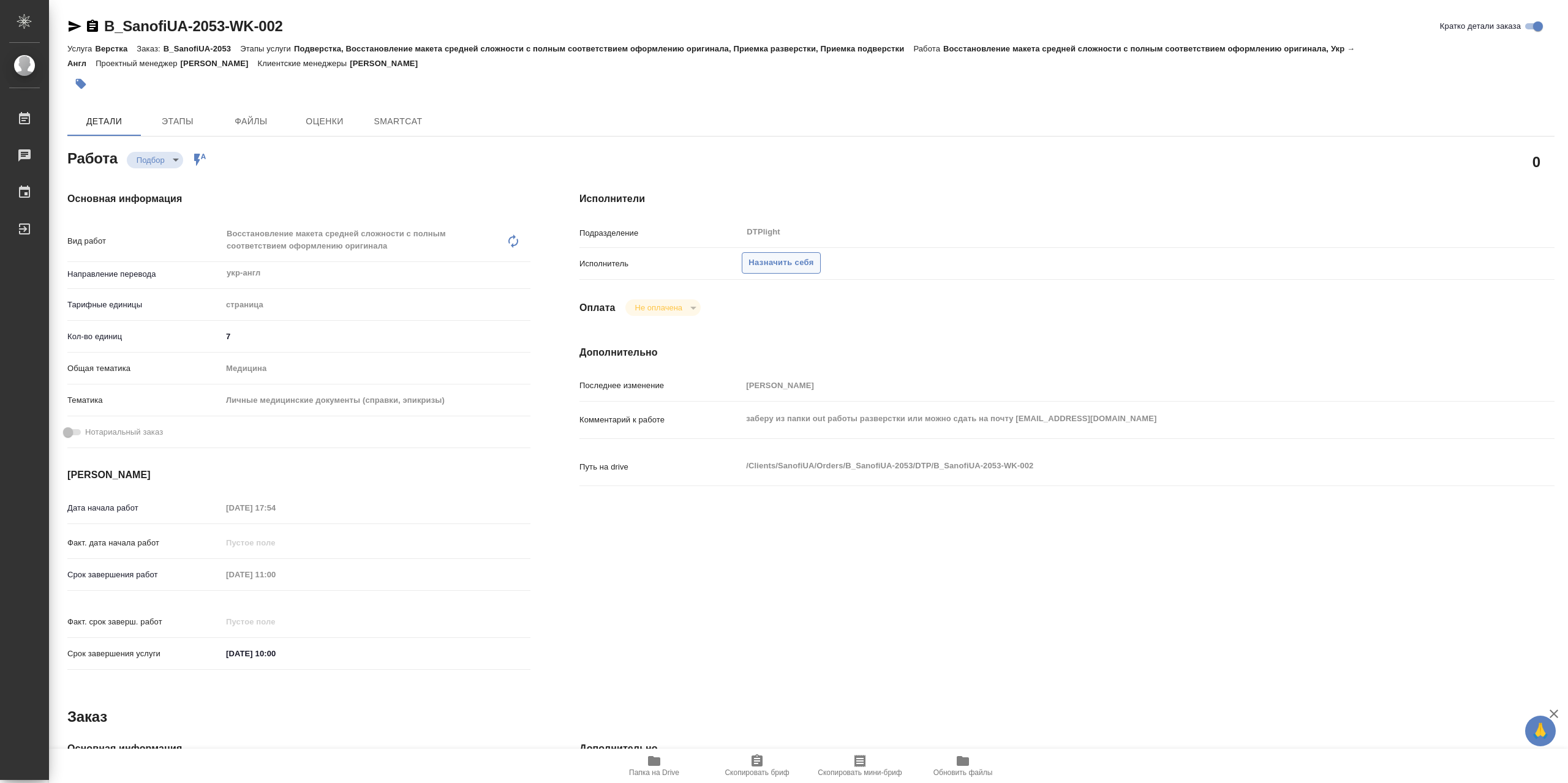
type textarea "x"
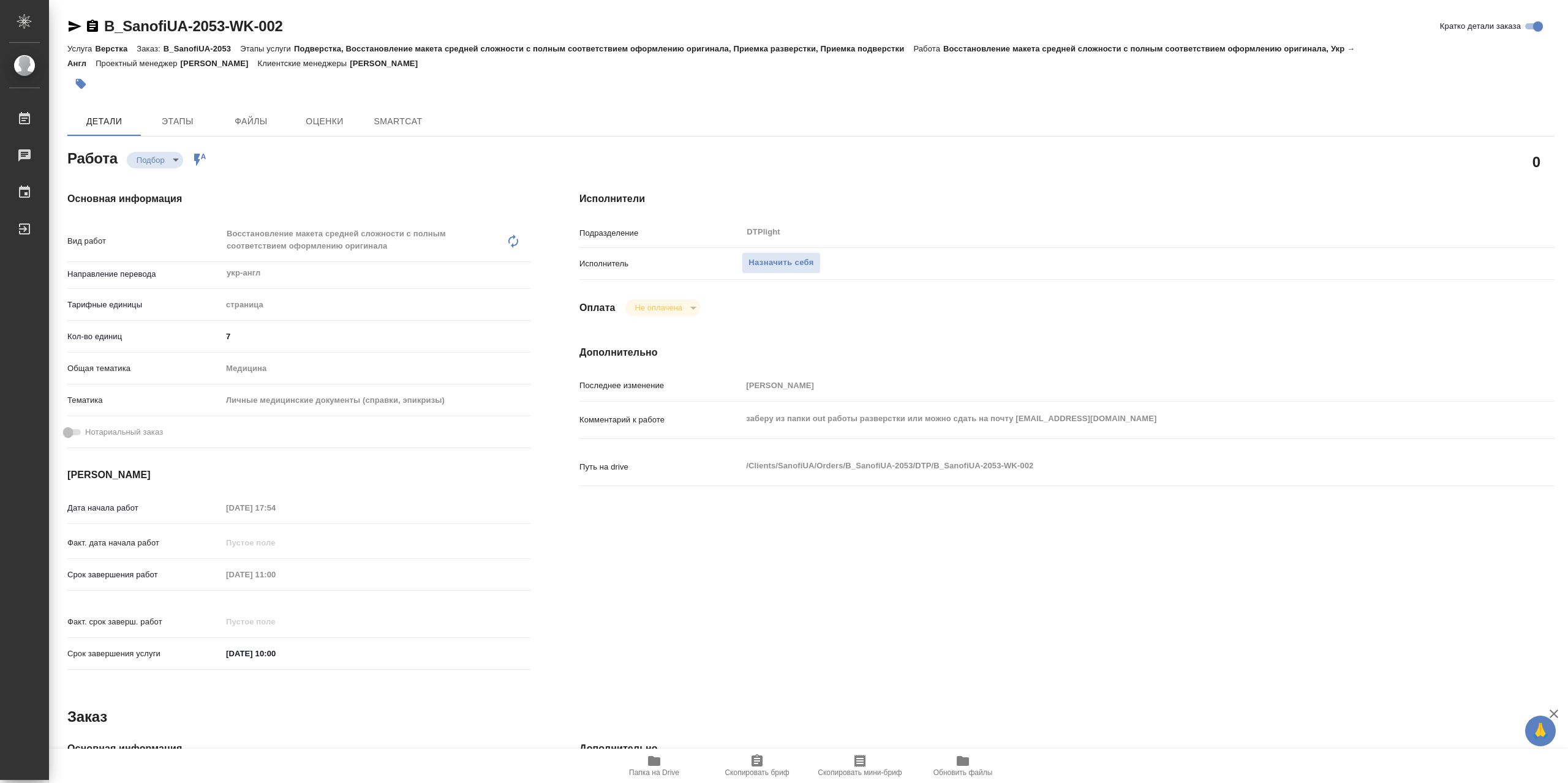
type textarea "x"
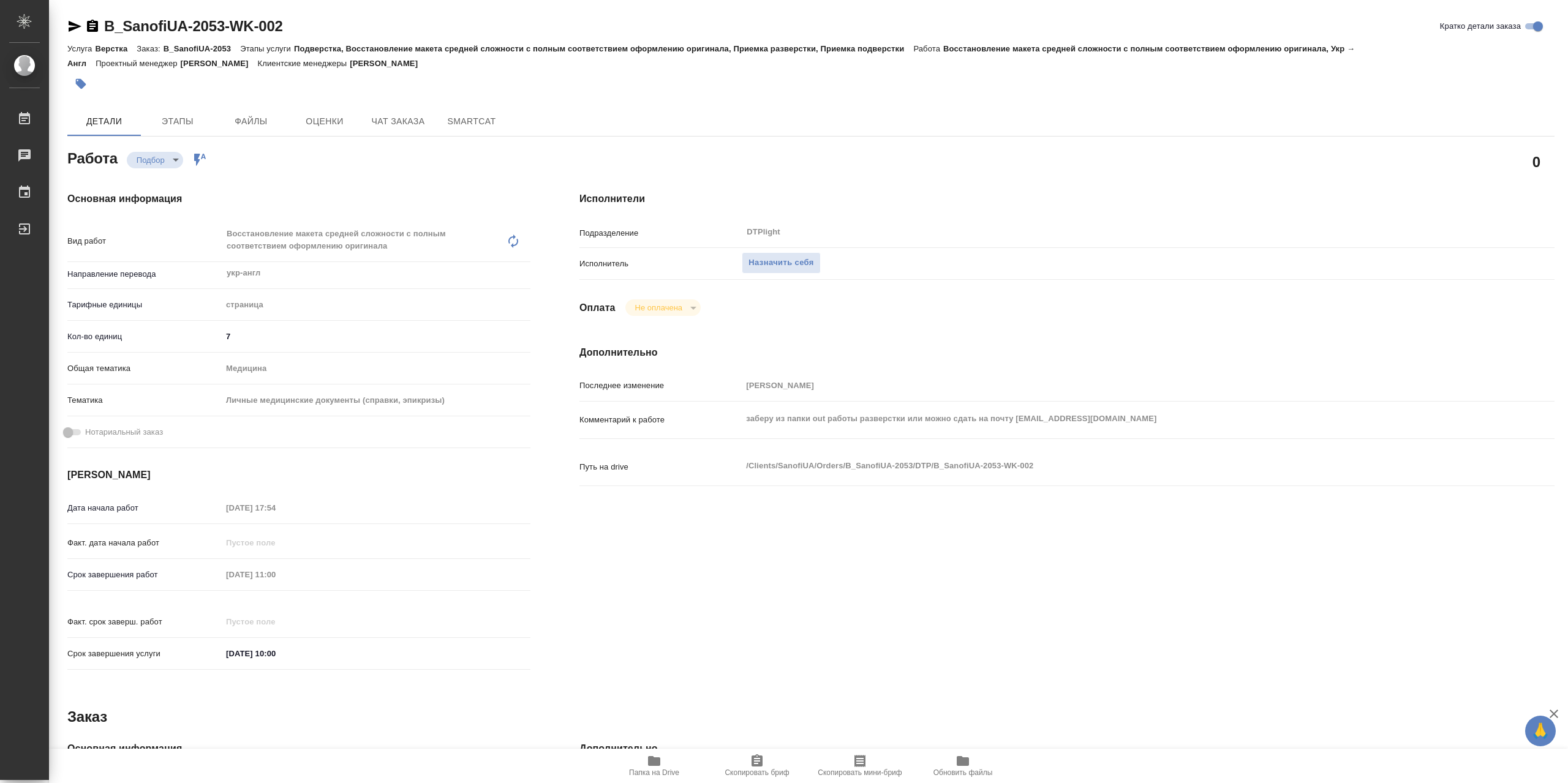
type textarea "x"
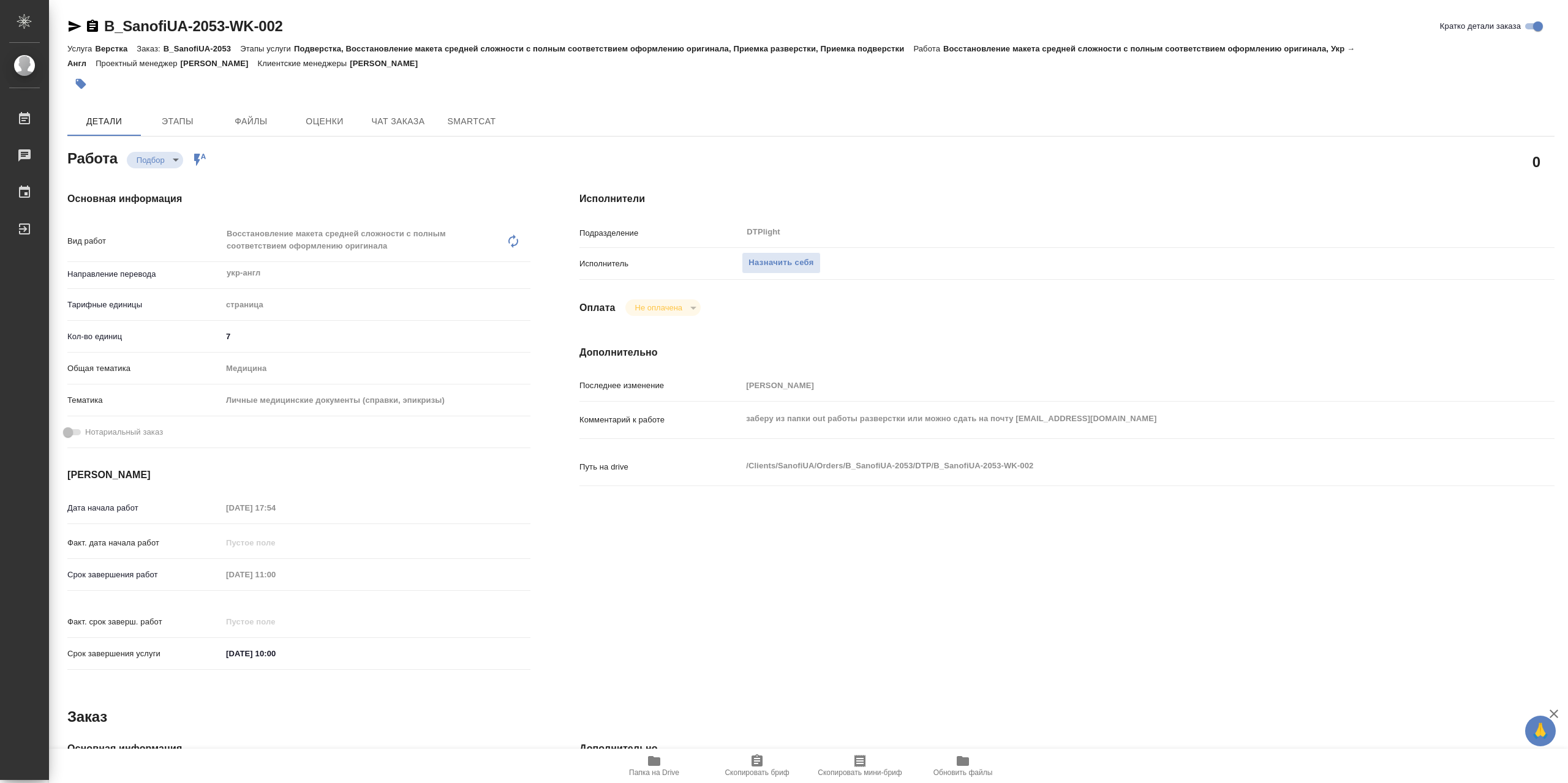
type textarea "x"
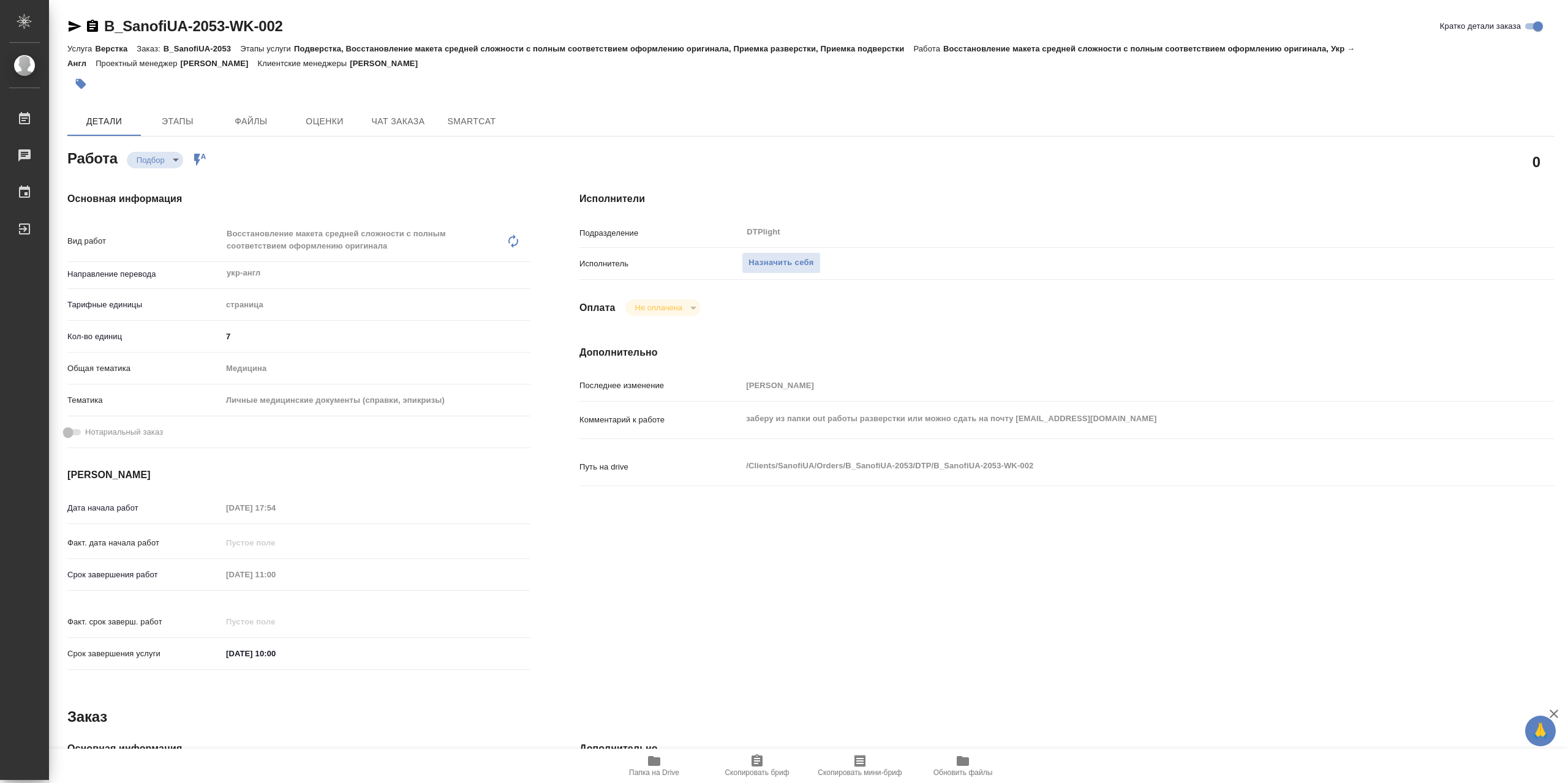
click at [651, 766] on icon "button" at bounding box center [654, 761] width 13 height 9
